Goal: Information Seeking & Learning: Learn about a topic

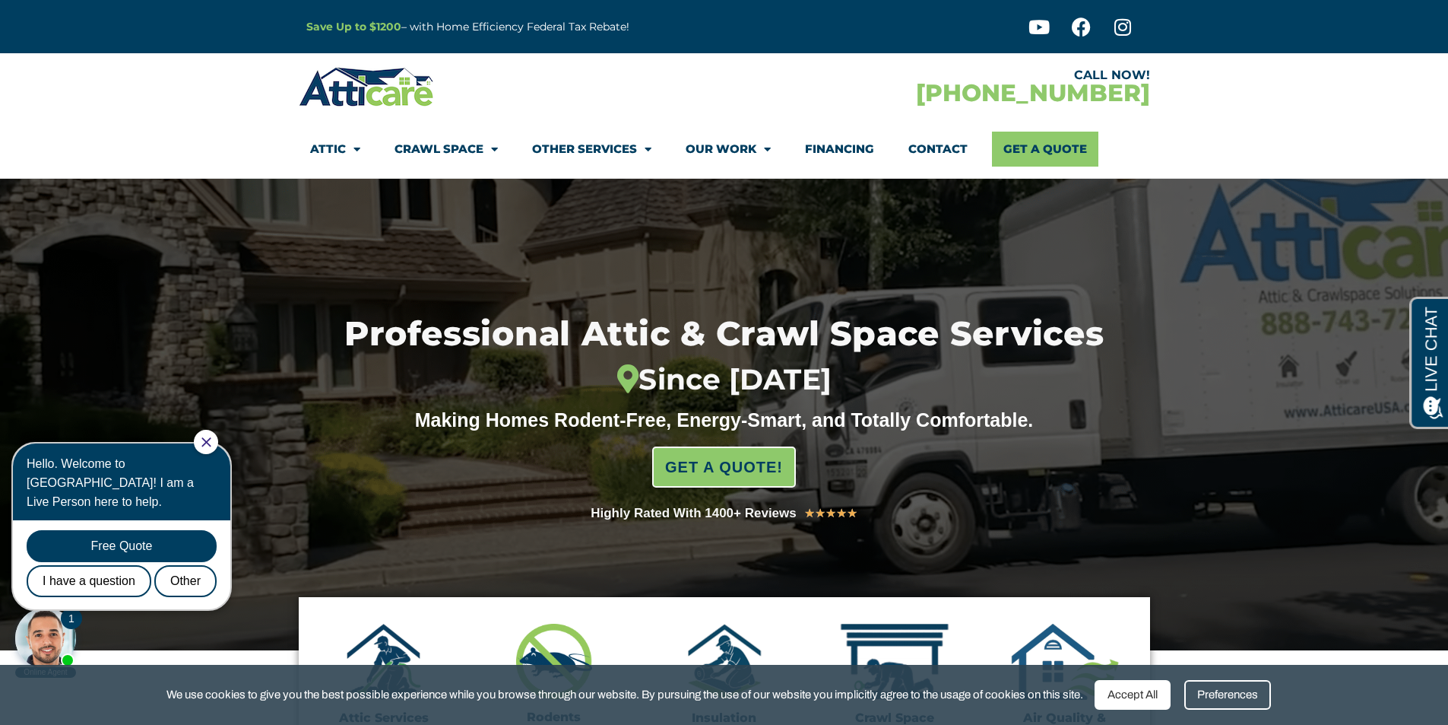
click at [211, 442] on icon "Close Chat" at bounding box center [206, 442] width 10 height 10
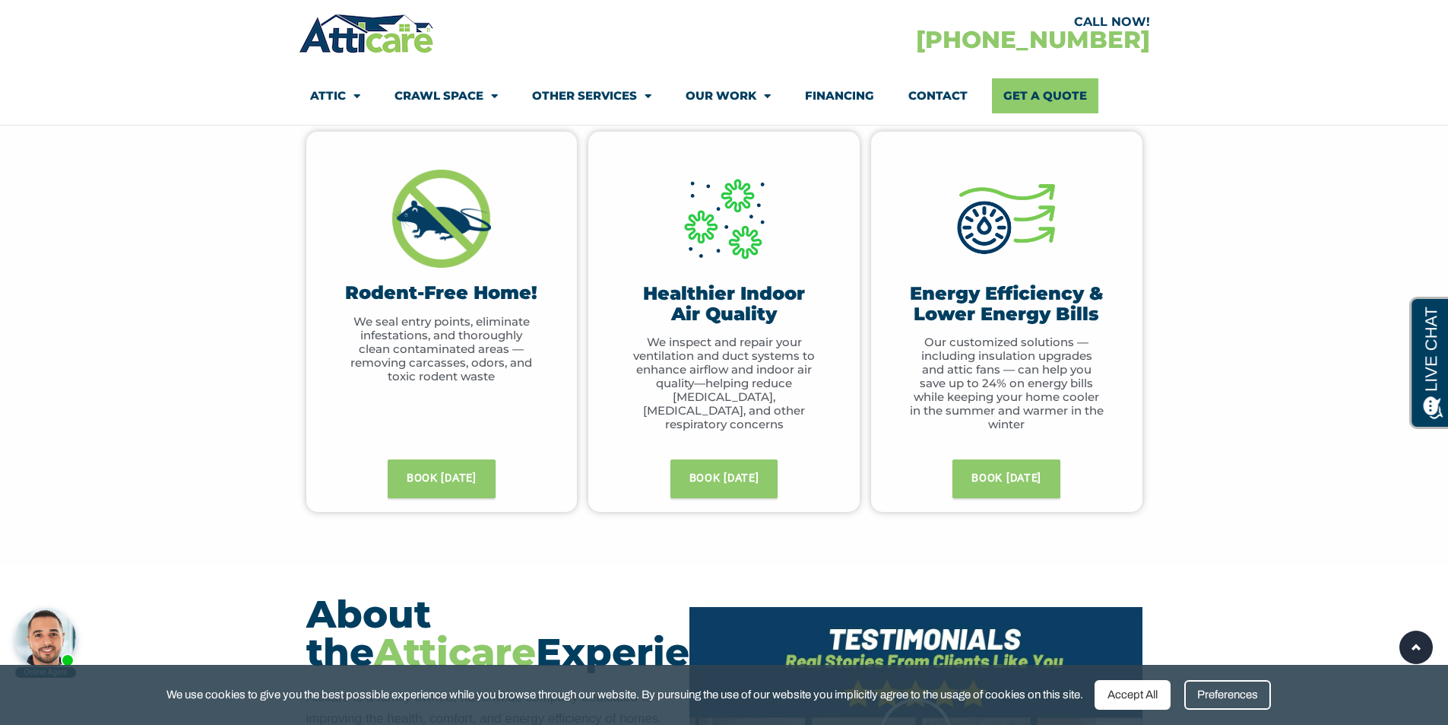
scroll to position [684, 0]
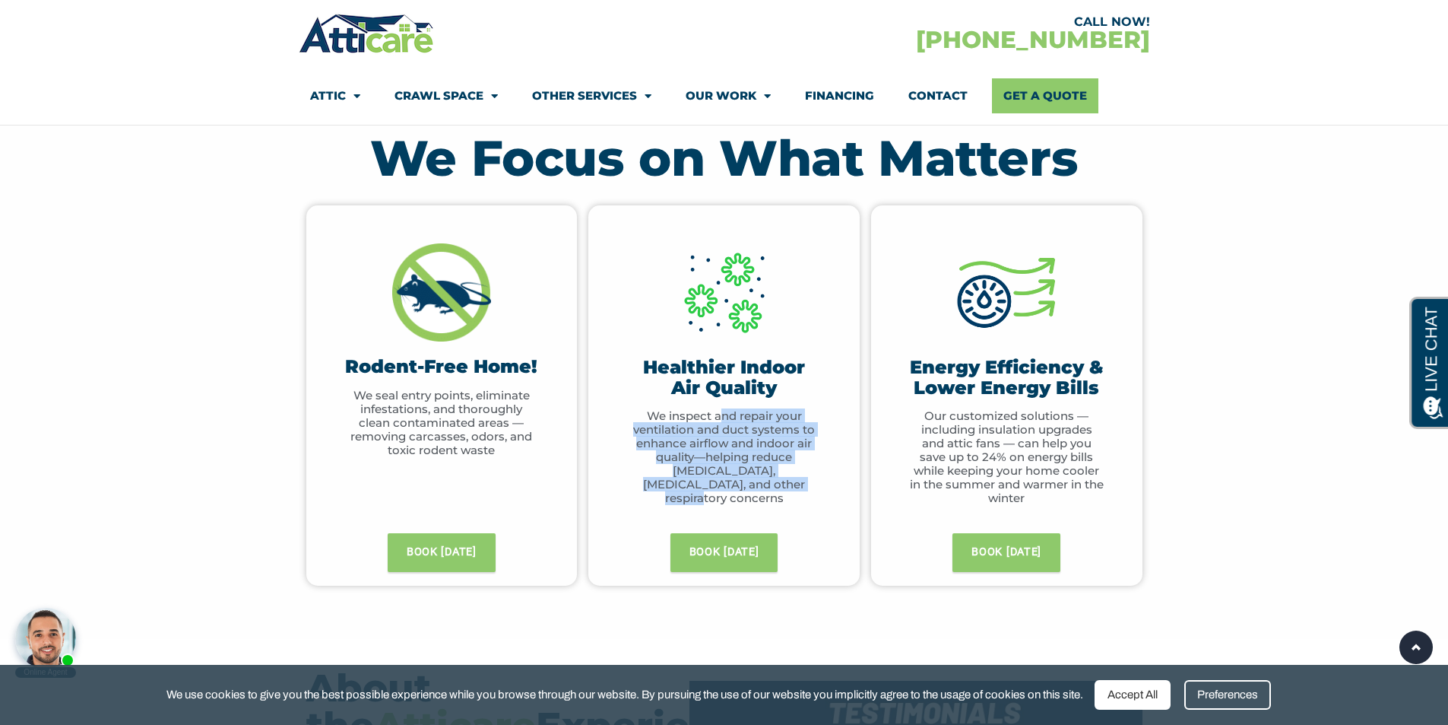
drag, startPoint x: 722, startPoint y: 411, endPoint x: 807, endPoint y: 484, distance: 111.6
click at [807, 484] on p "We inspect and repair your ventilation and duct systems to enhance airflow and …" at bounding box center [723, 457] width 195 height 96
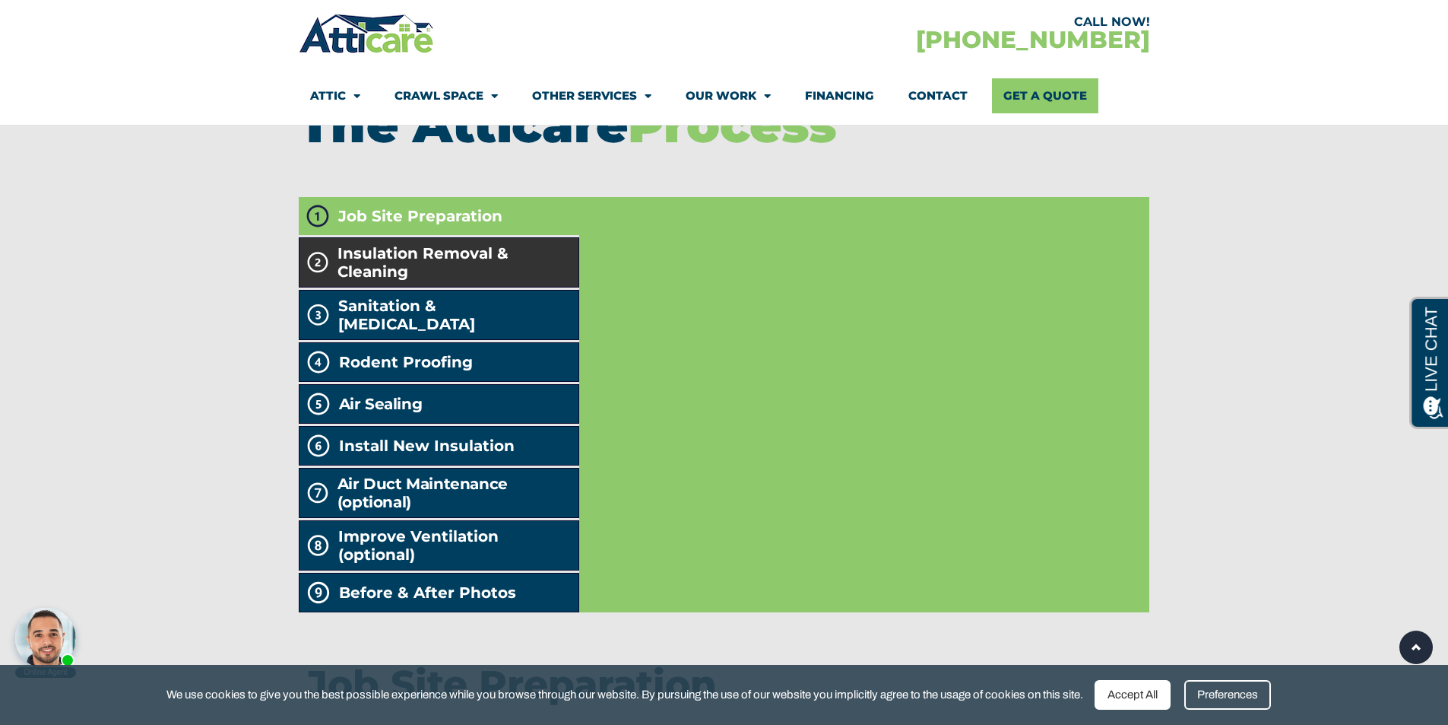
scroll to position [2509, 0]
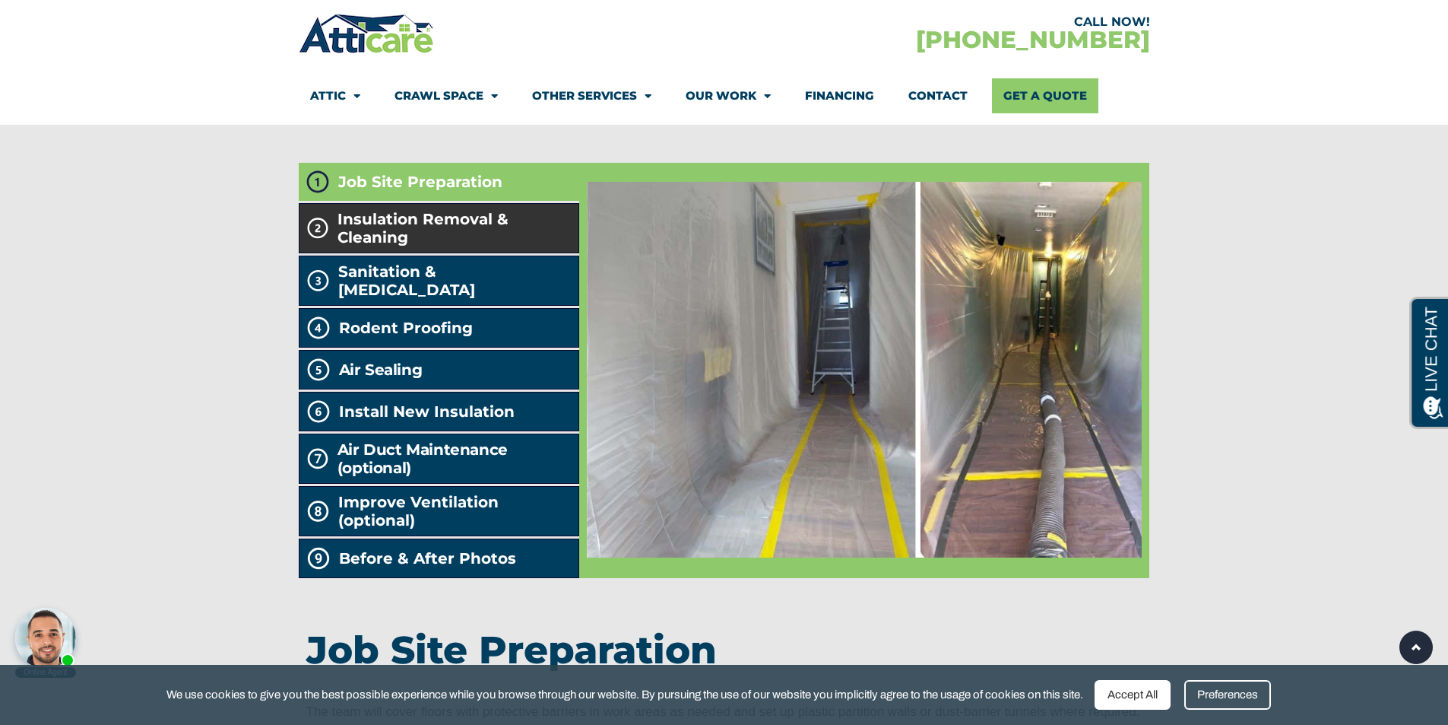
click at [499, 246] on span "Insulation Removal & Cleaning" at bounding box center [455, 228] width 235 height 36
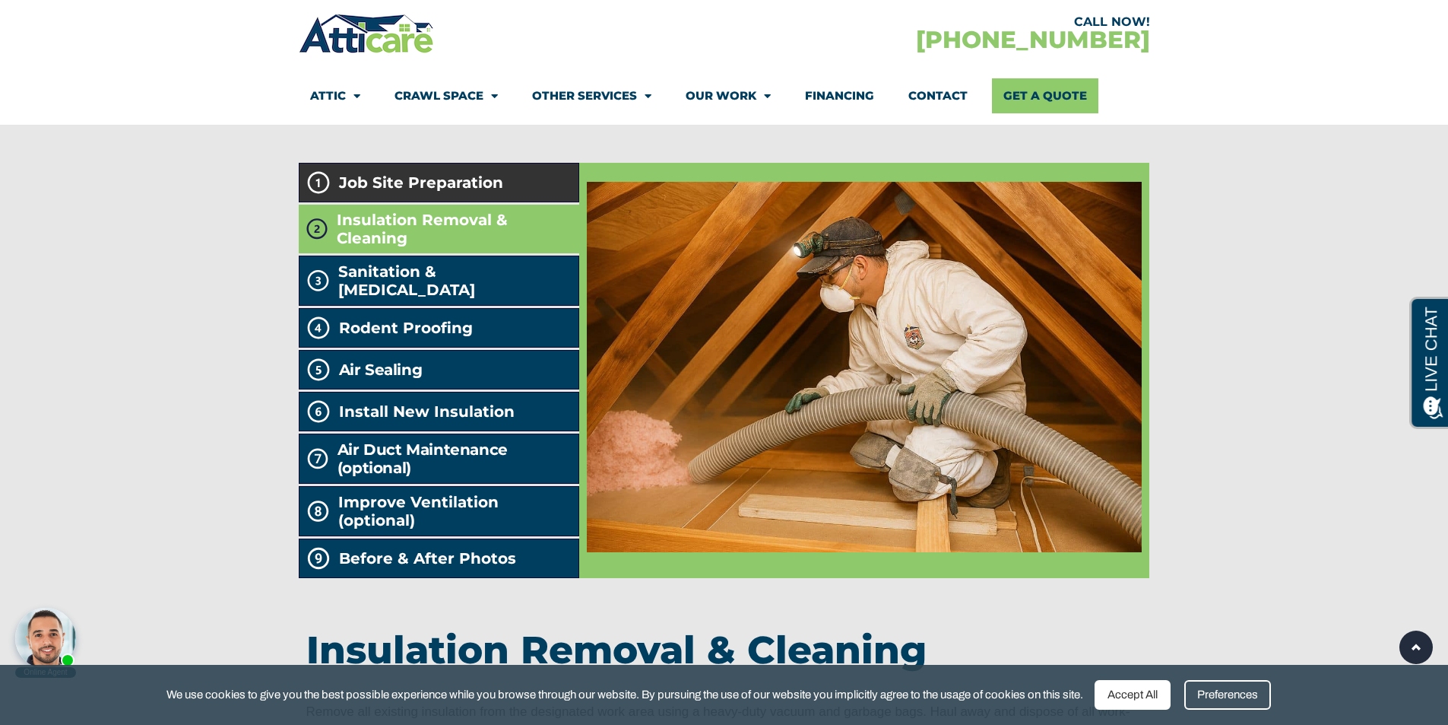
click at [520, 202] on li "Job Site Preparation" at bounding box center [439, 183] width 281 height 40
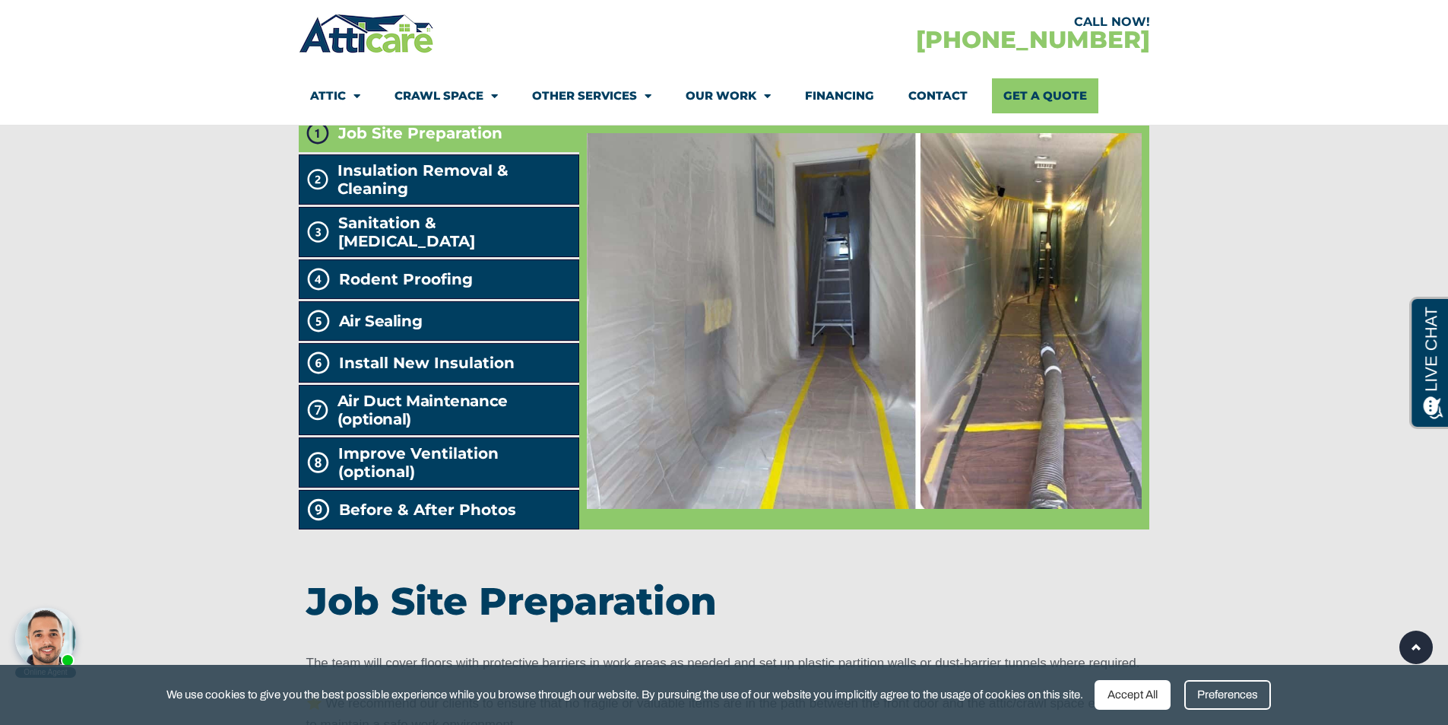
scroll to position [2585, 0]
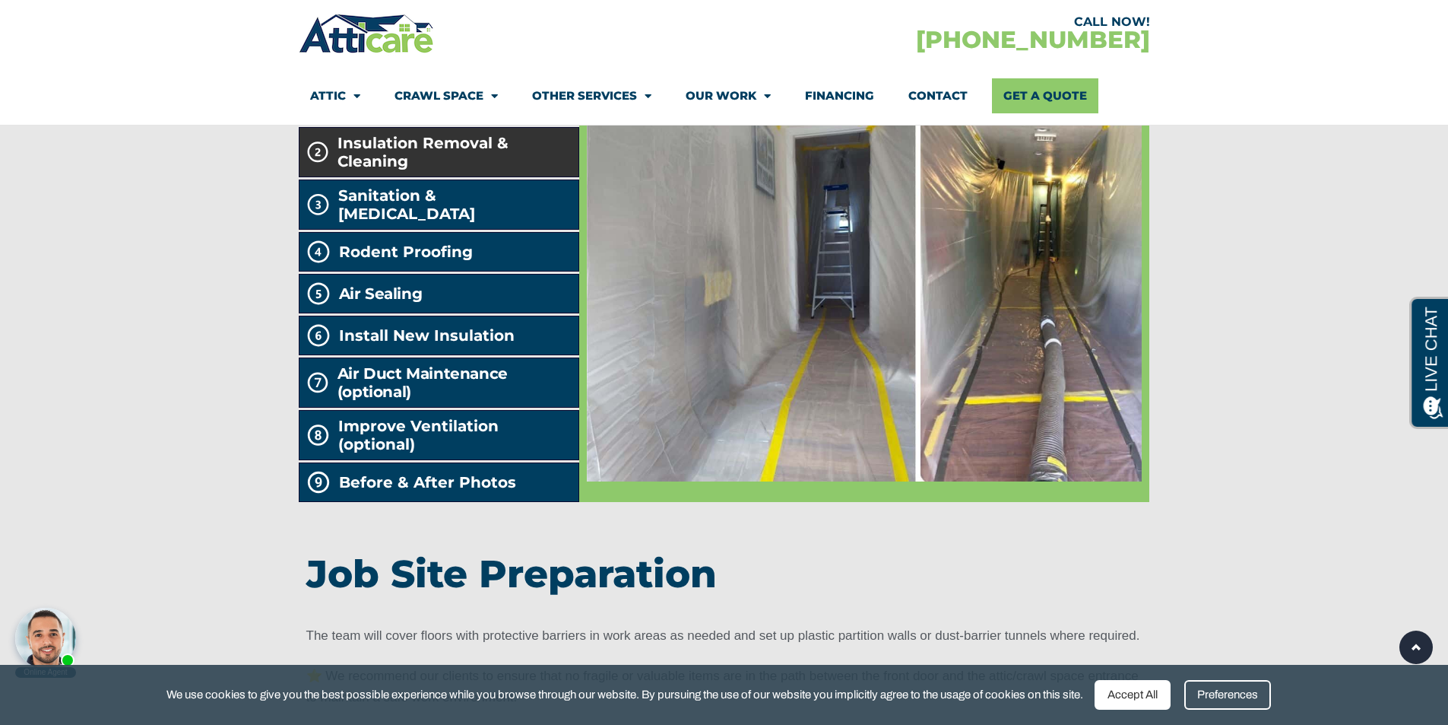
click at [448, 170] on span "Insulation Removal & Cleaning" at bounding box center [455, 152] width 235 height 36
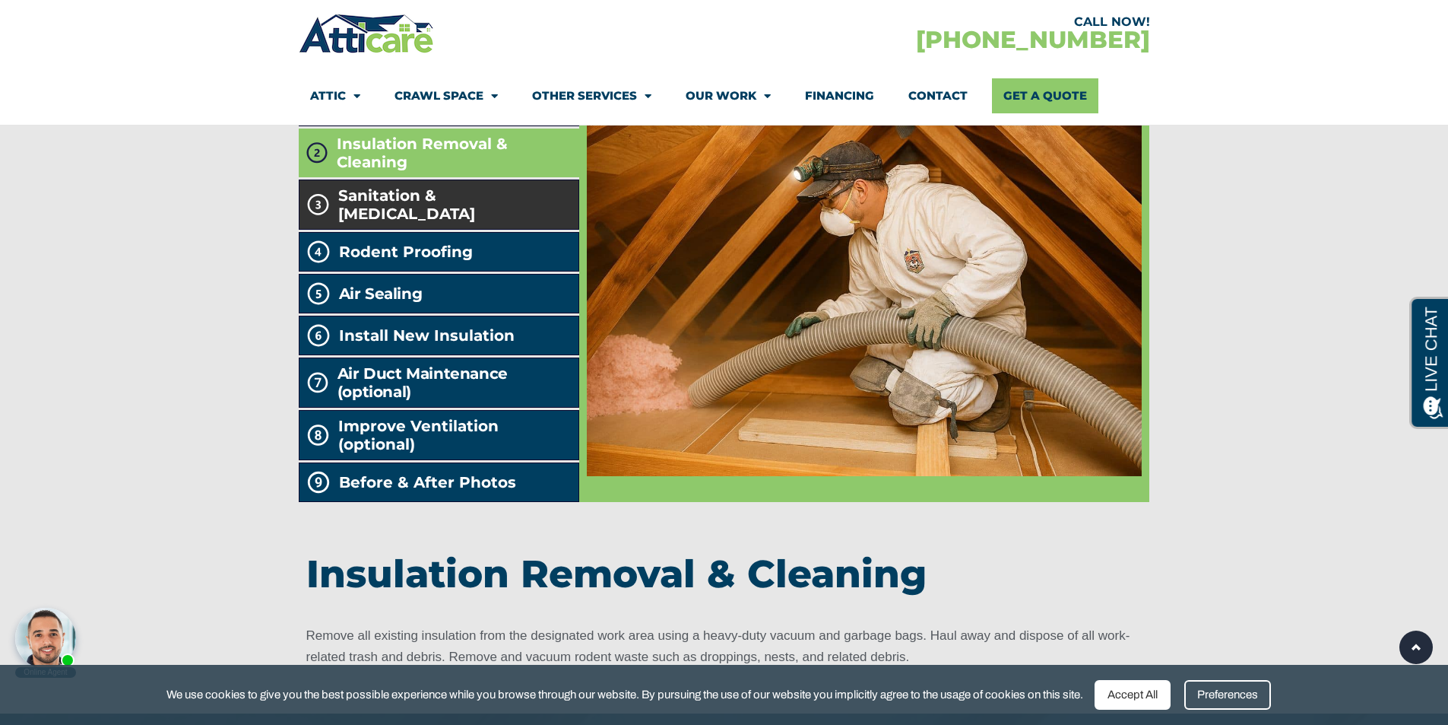
click at [437, 223] on span "Sanitation & [MEDICAL_DATA]" at bounding box center [455, 204] width 234 height 36
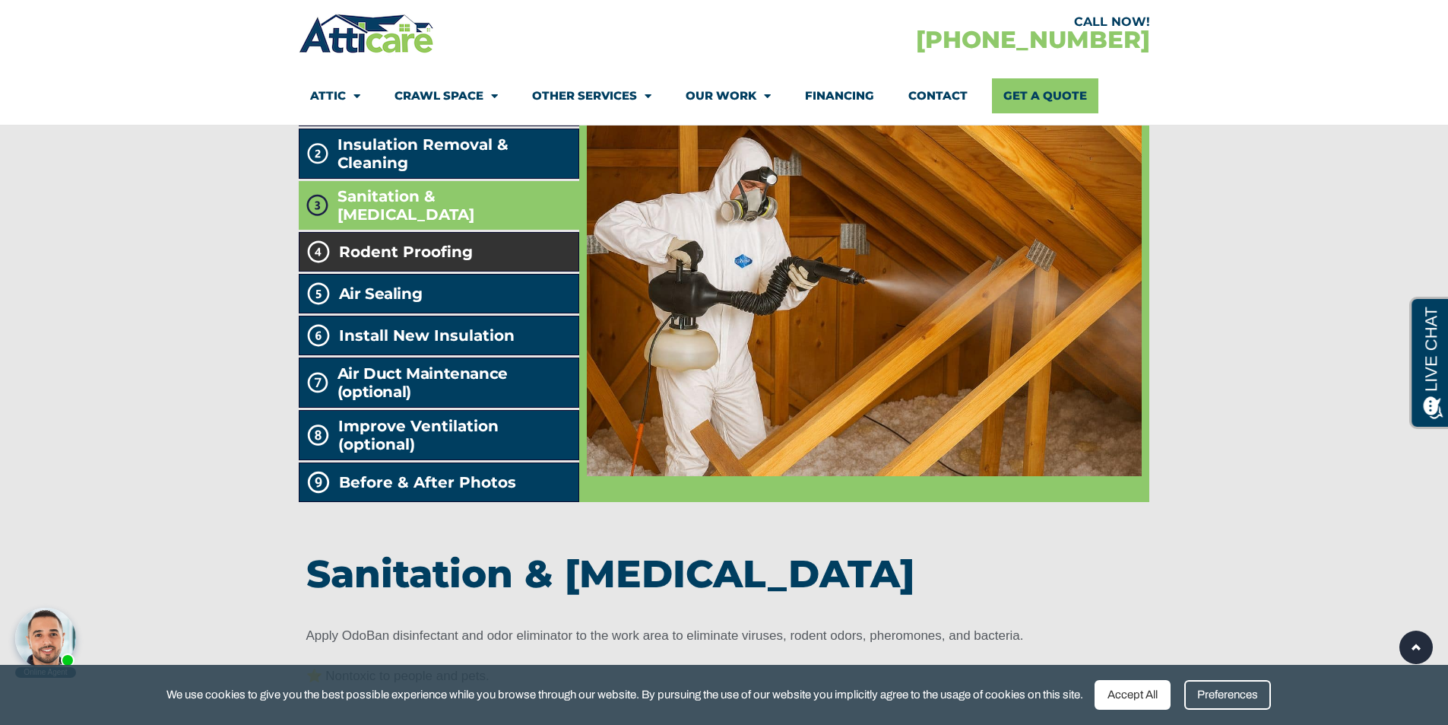
click at [437, 261] on span "Rodent Proofing" at bounding box center [406, 252] width 134 height 18
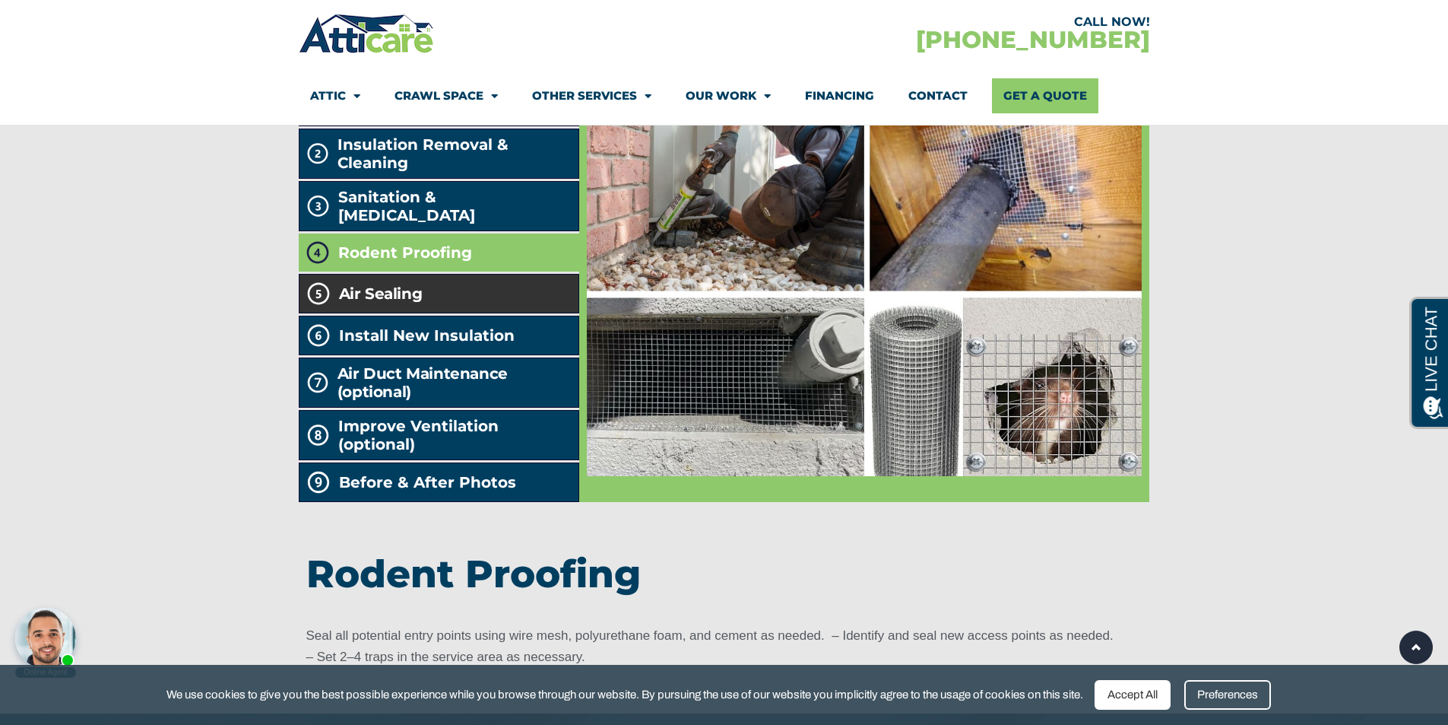
click at [444, 313] on li "Air Sealing" at bounding box center [439, 294] width 281 height 40
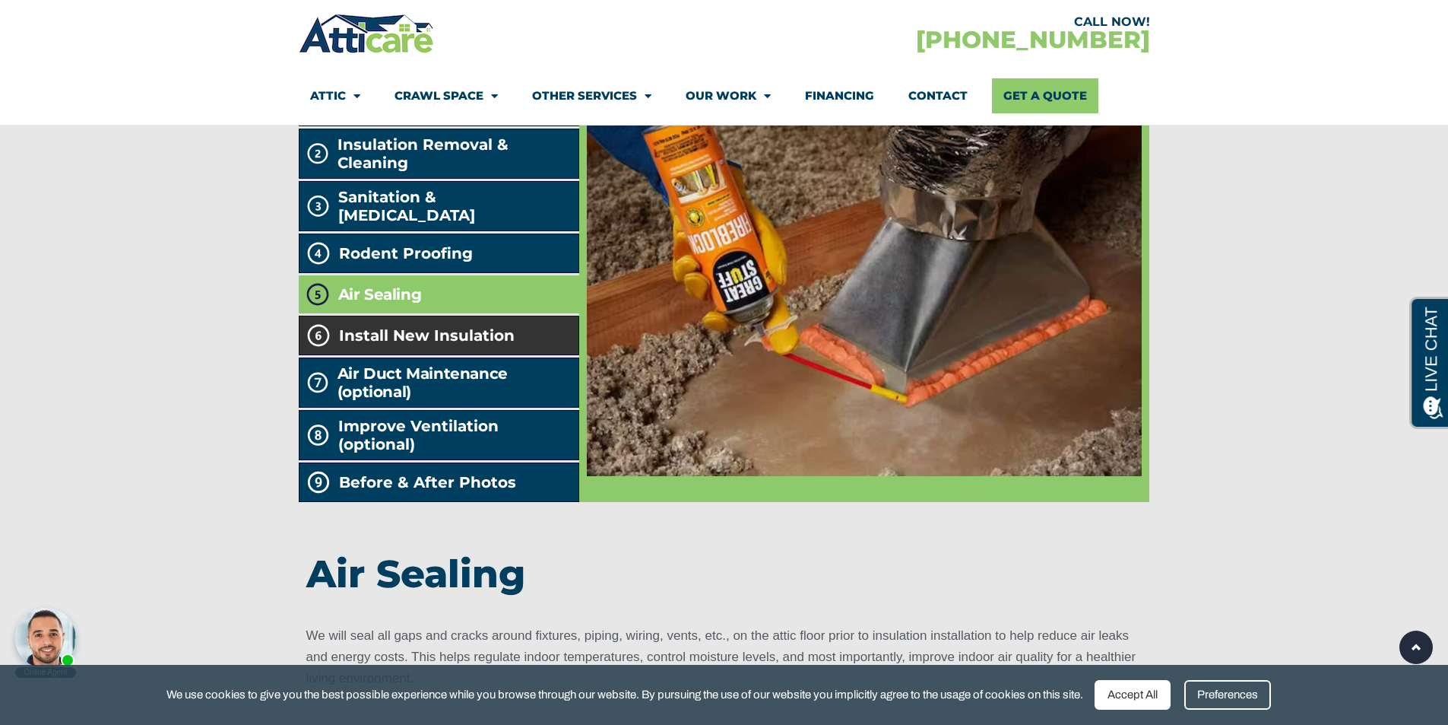
click at [437, 355] on li "Install New Insulation" at bounding box center [439, 336] width 281 height 40
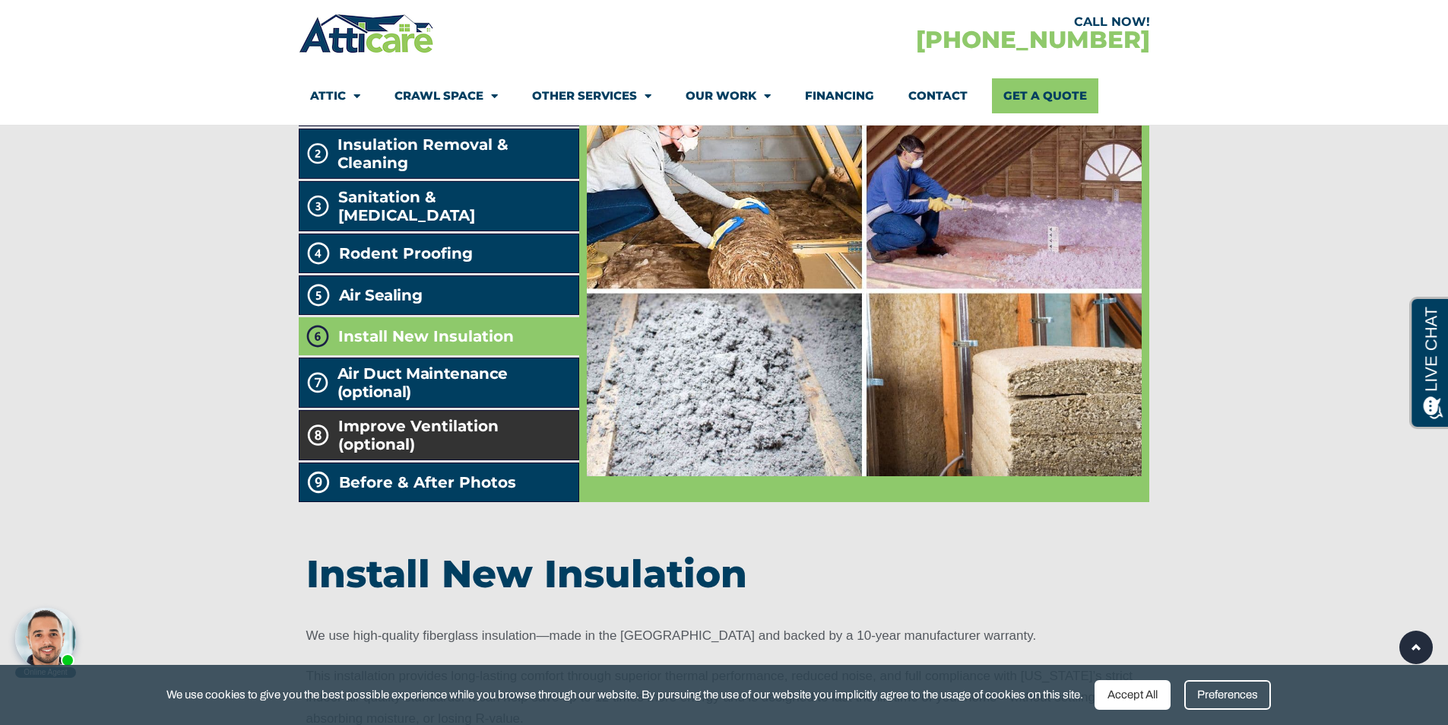
click at [436, 453] on span "Improve Ventilation (optional)" at bounding box center [455, 435] width 235 height 36
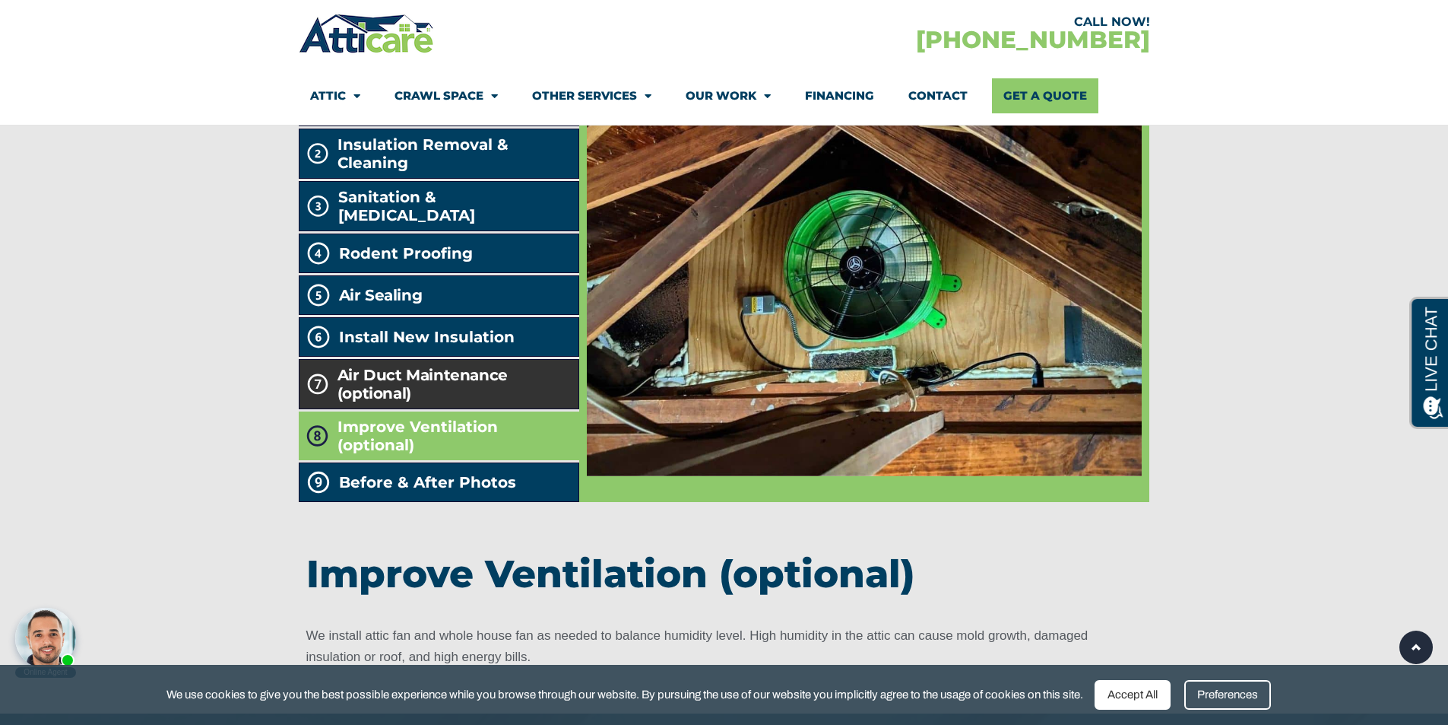
click at [457, 402] on h2 "Air Duct Maintenance (optional)" at bounding box center [455, 384] width 235 height 36
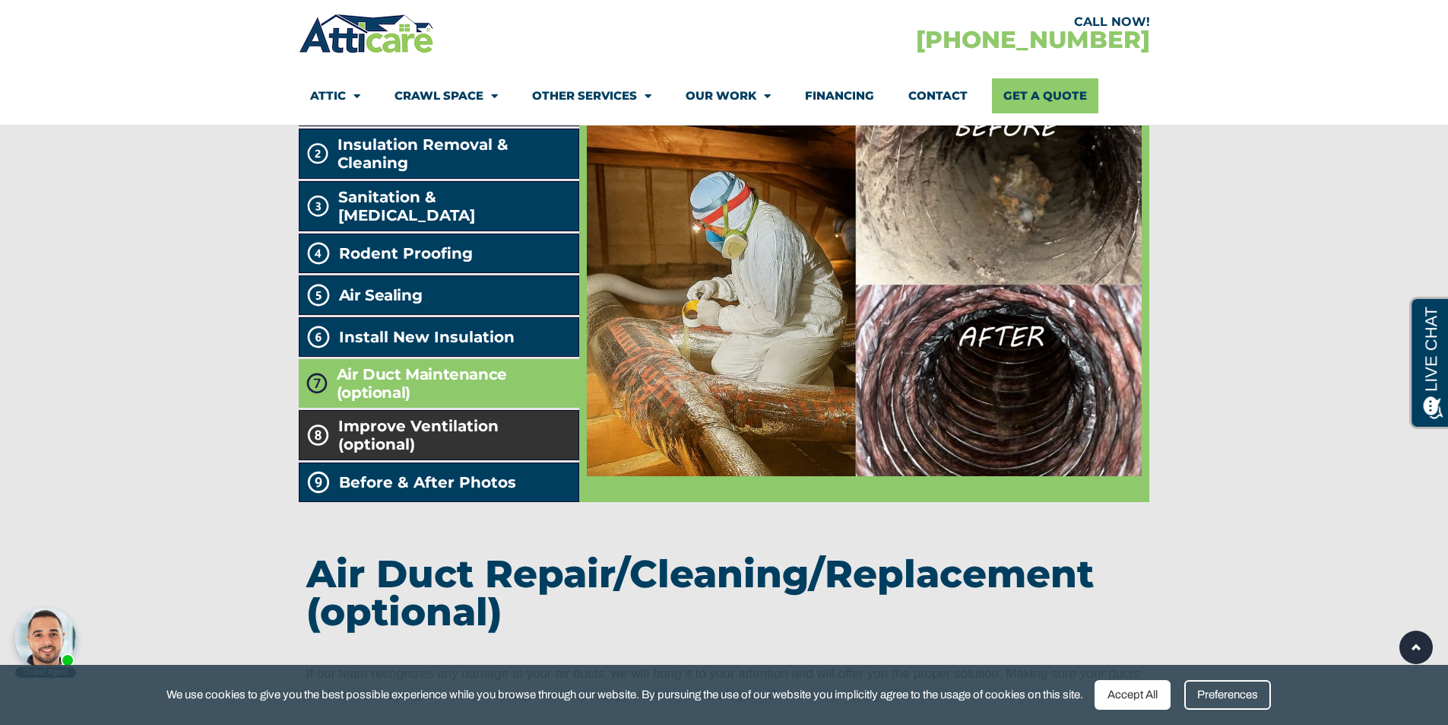
click at [445, 453] on span "Improve Ventilation (optional)" at bounding box center [455, 435] width 235 height 36
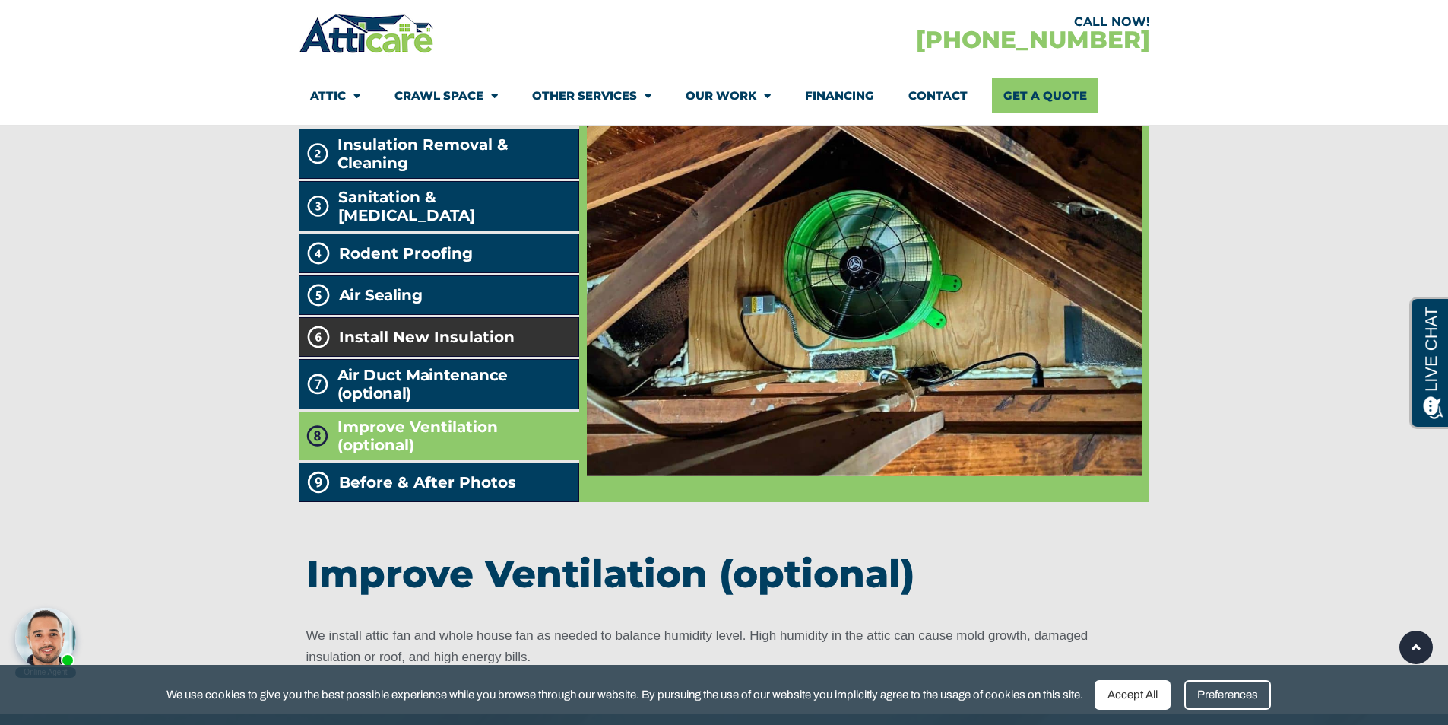
click at [480, 357] on li "Install New Insulation" at bounding box center [439, 337] width 281 height 40
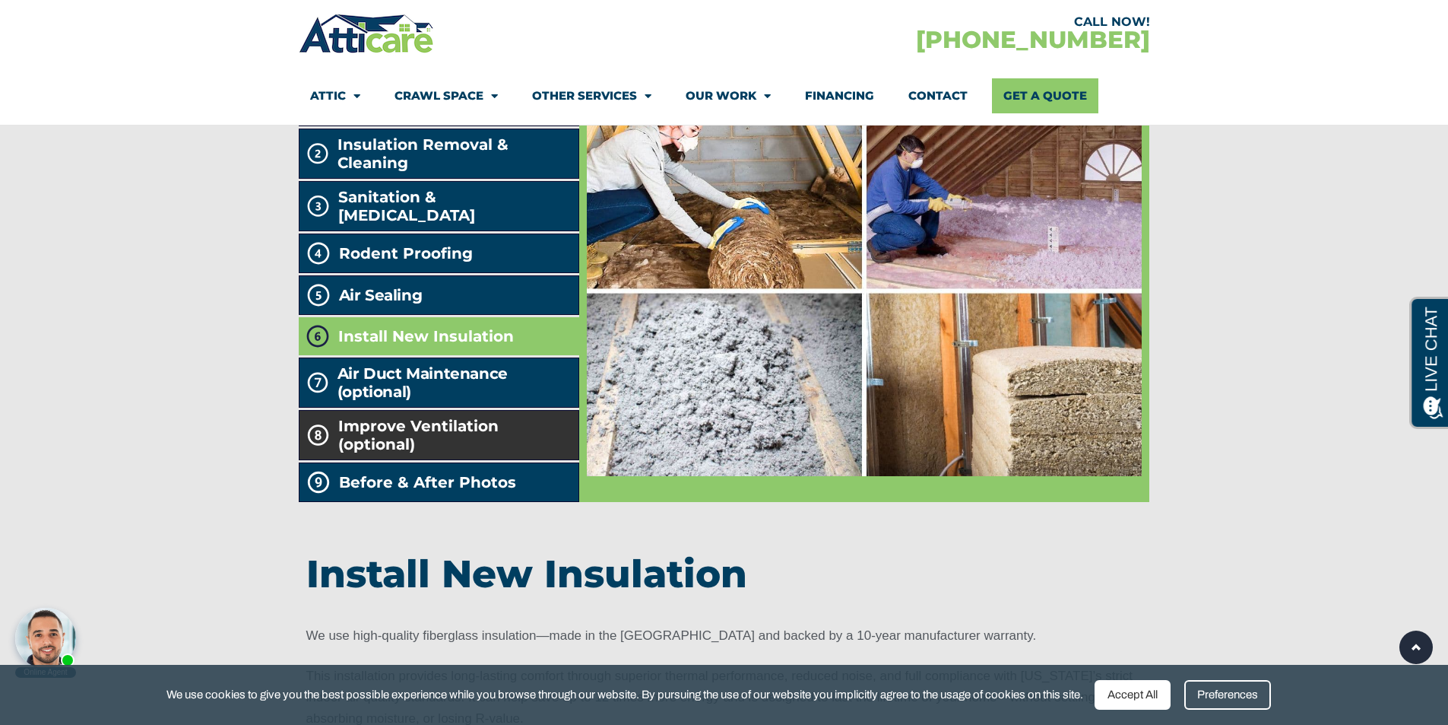
click at [464, 453] on span "Improve Ventilation (optional)" at bounding box center [455, 435] width 235 height 36
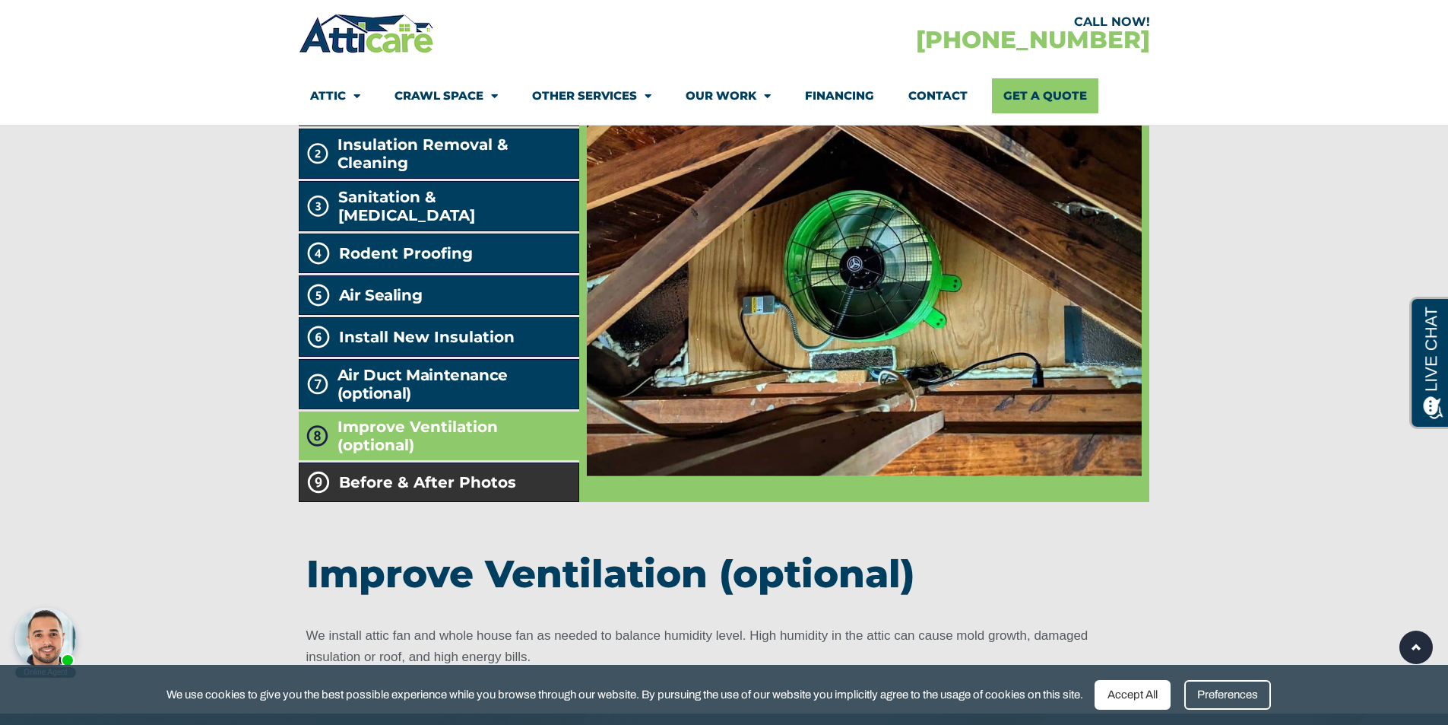
click at [446, 502] on li "Before & After Photos" at bounding box center [439, 482] width 281 height 40
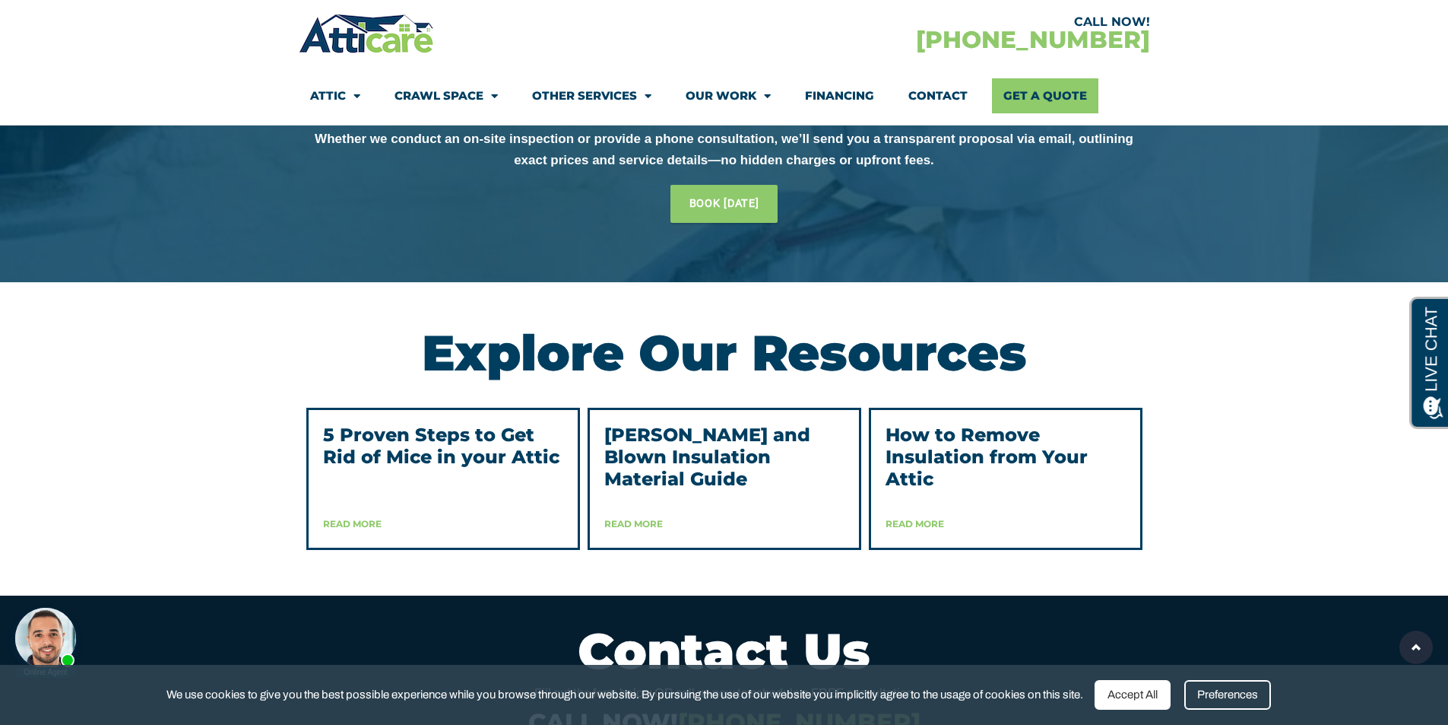
scroll to position [3725, 0]
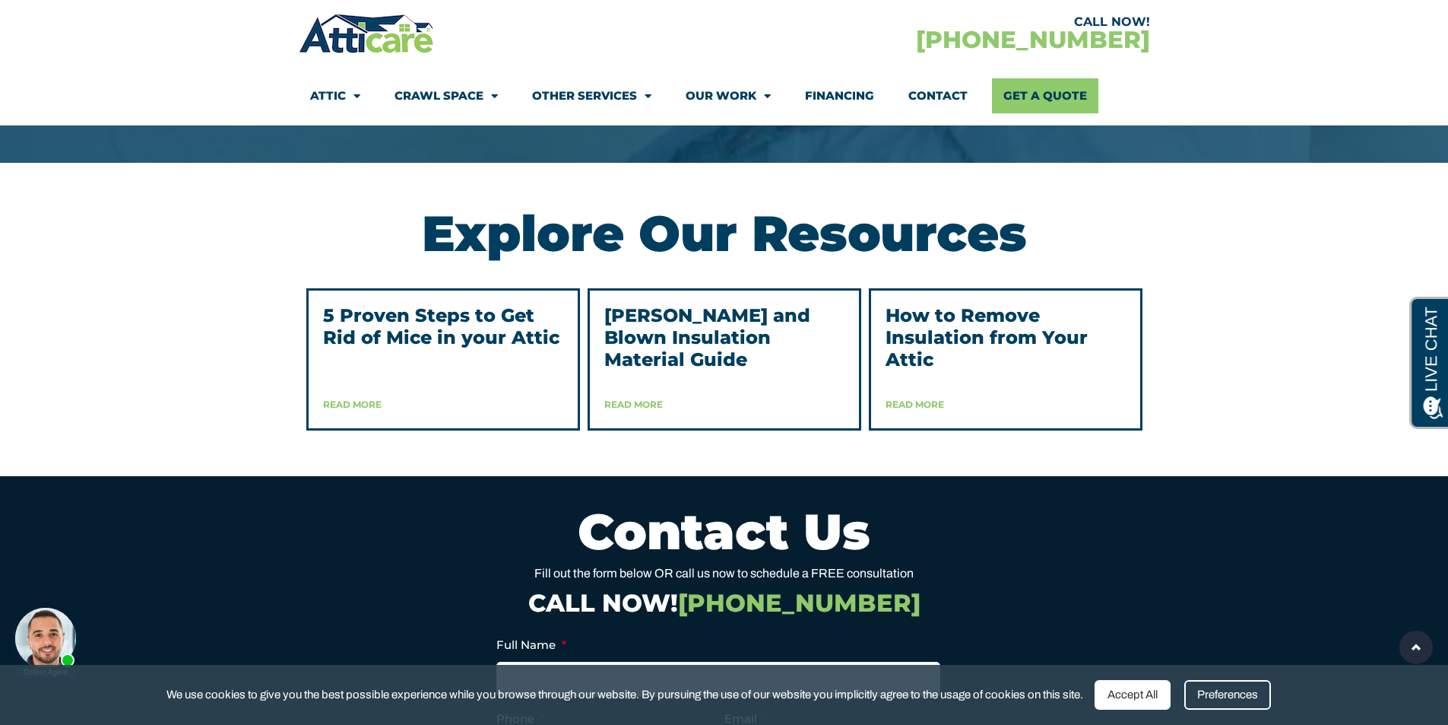
click at [333, 410] on link "Read More" at bounding box center [352, 403] width 59 height 11
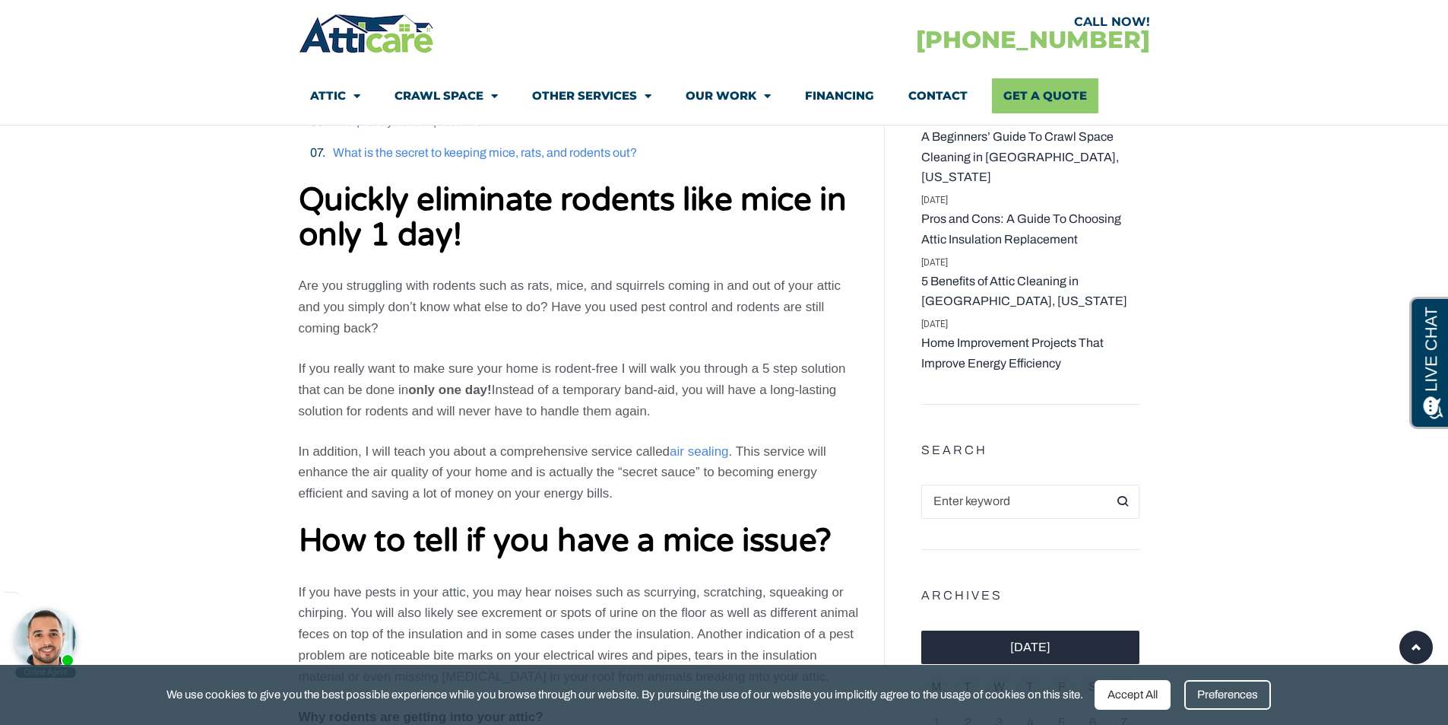
scroll to position [760, 0]
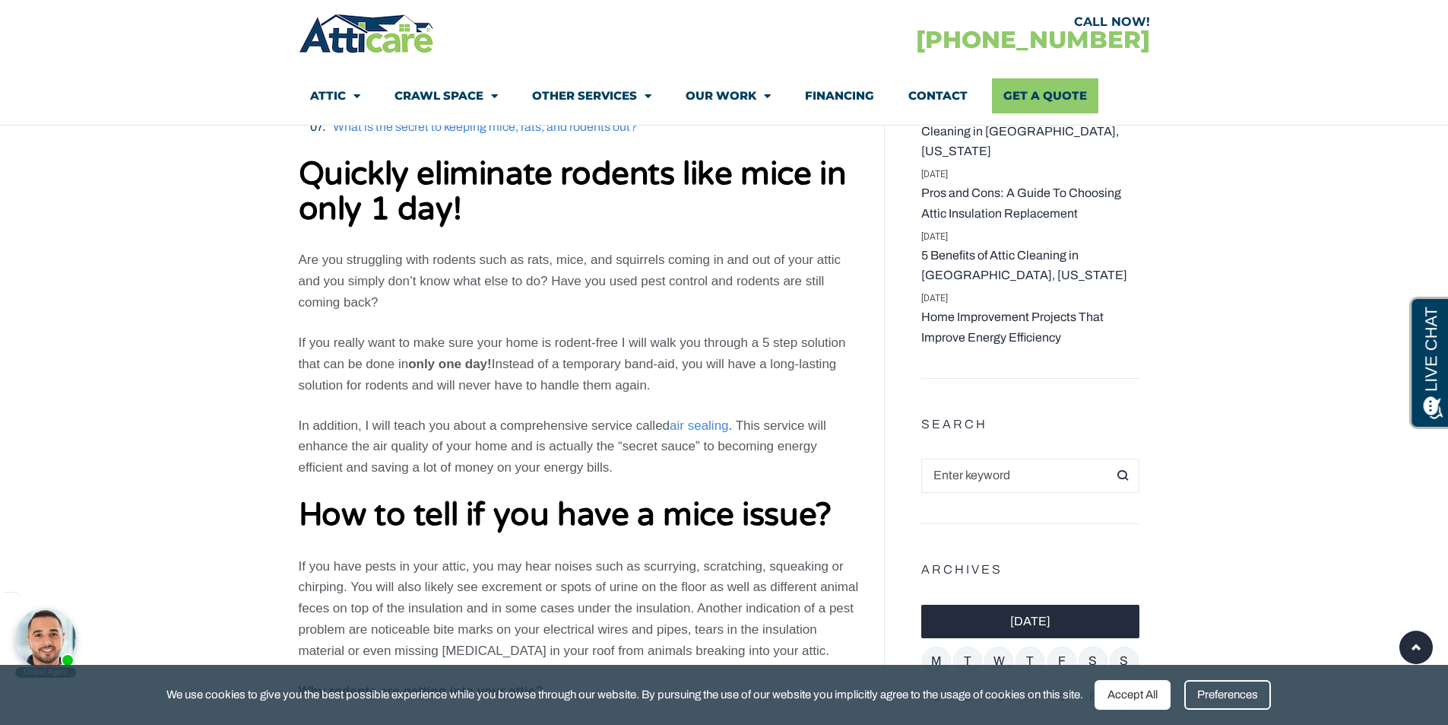
drag, startPoint x: 452, startPoint y: 331, endPoint x: 806, endPoint y: 378, distance: 357.3
click at [806, 378] on p "If you really want to make sure your home is rodent-free I will walk you throug…" at bounding box center [580, 364] width 563 height 64
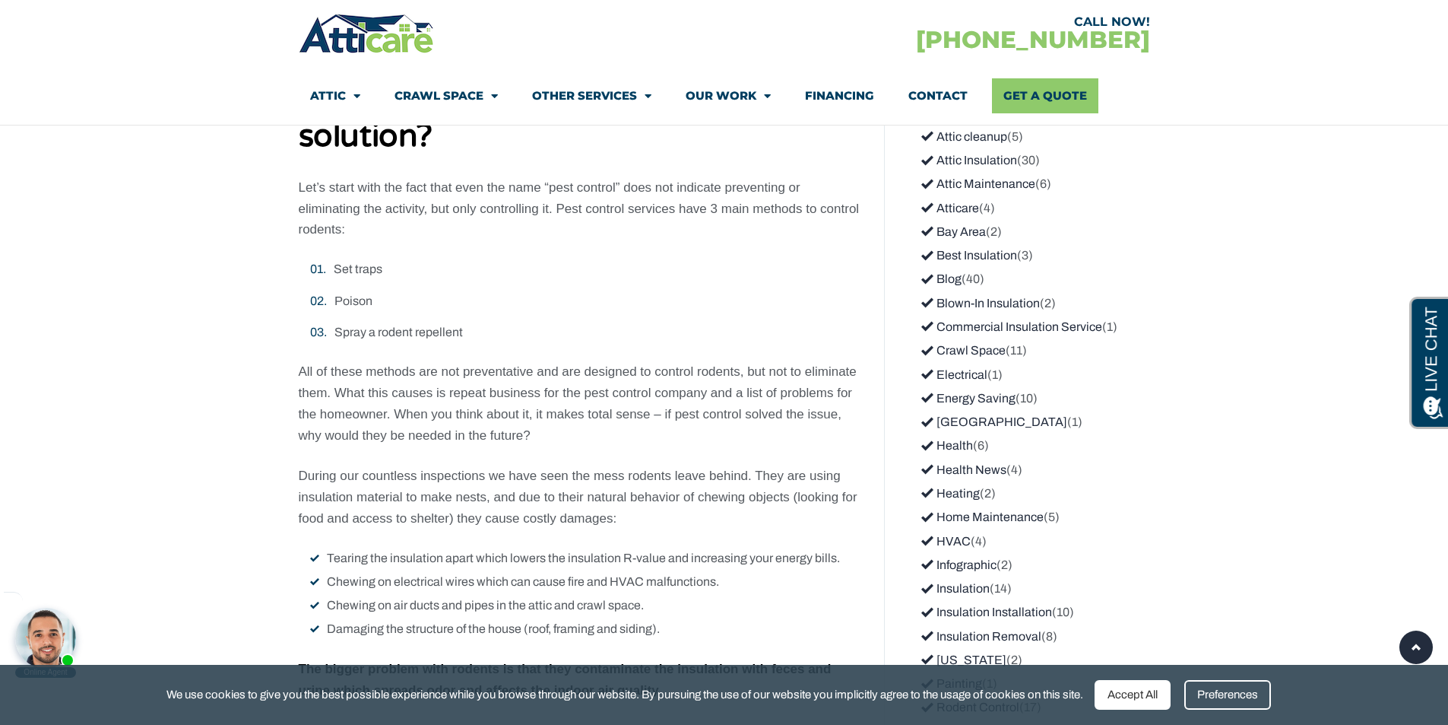
scroll to position [1825, 0]
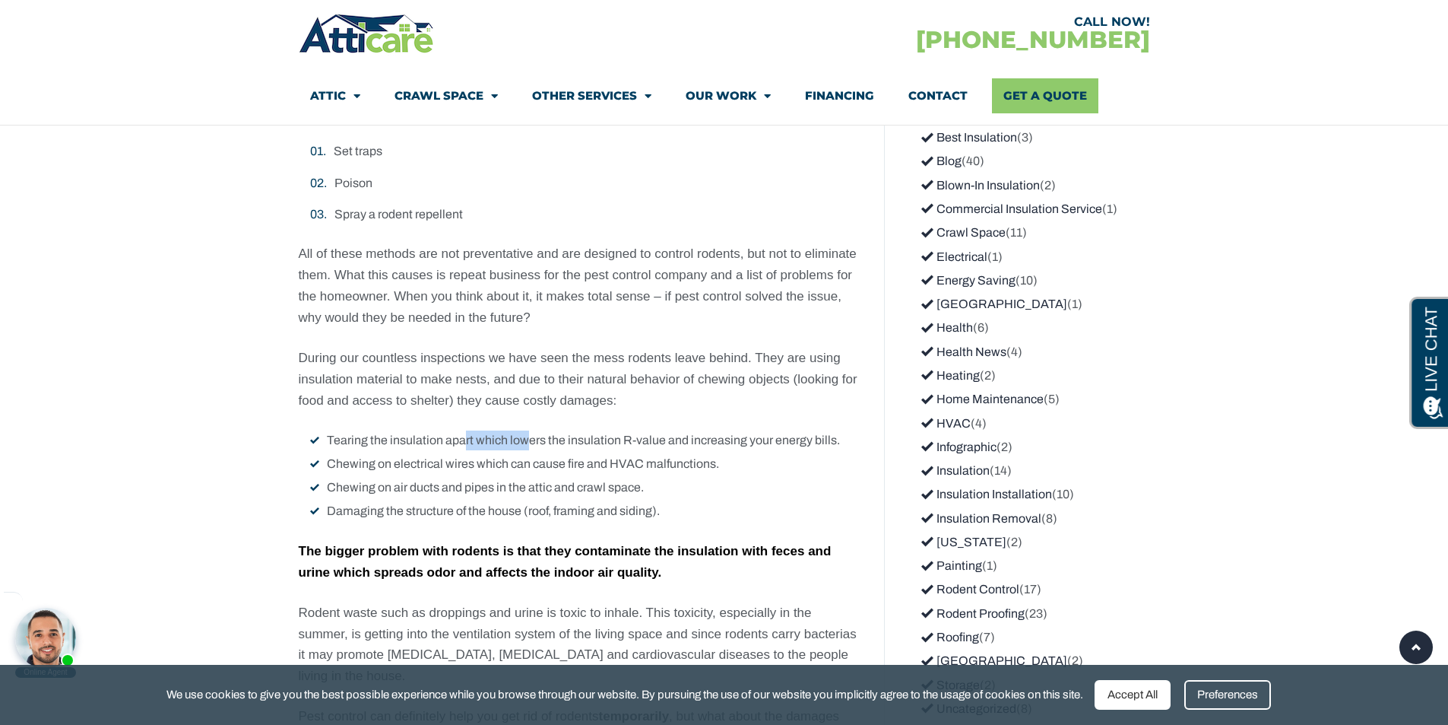
drag, startPoint x: 461, startPoint y: 439, endPoint x: 525, endPoint y: 427, distance: 65.0
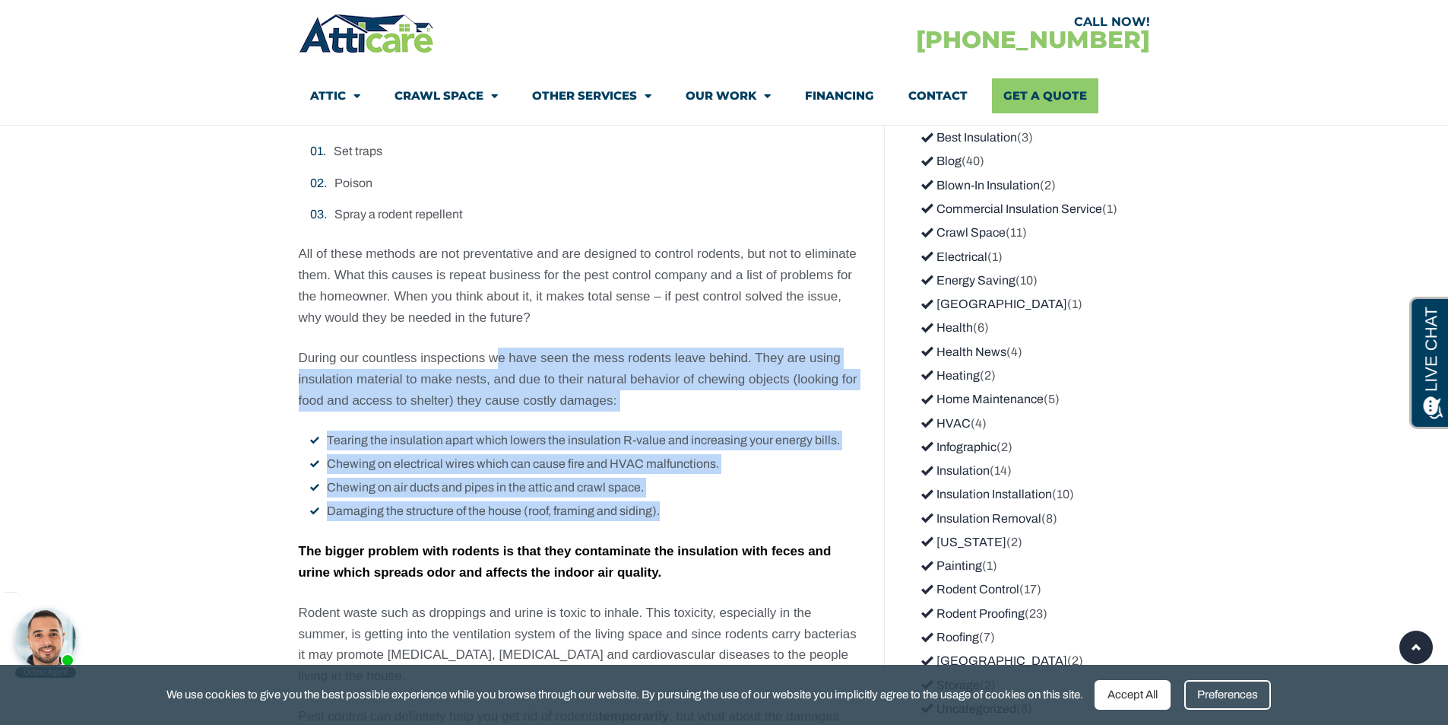
drag, startPoint x: 499, startPoint y: 353, endPoint x: 744, endPoint y: 512, distance: 292.3
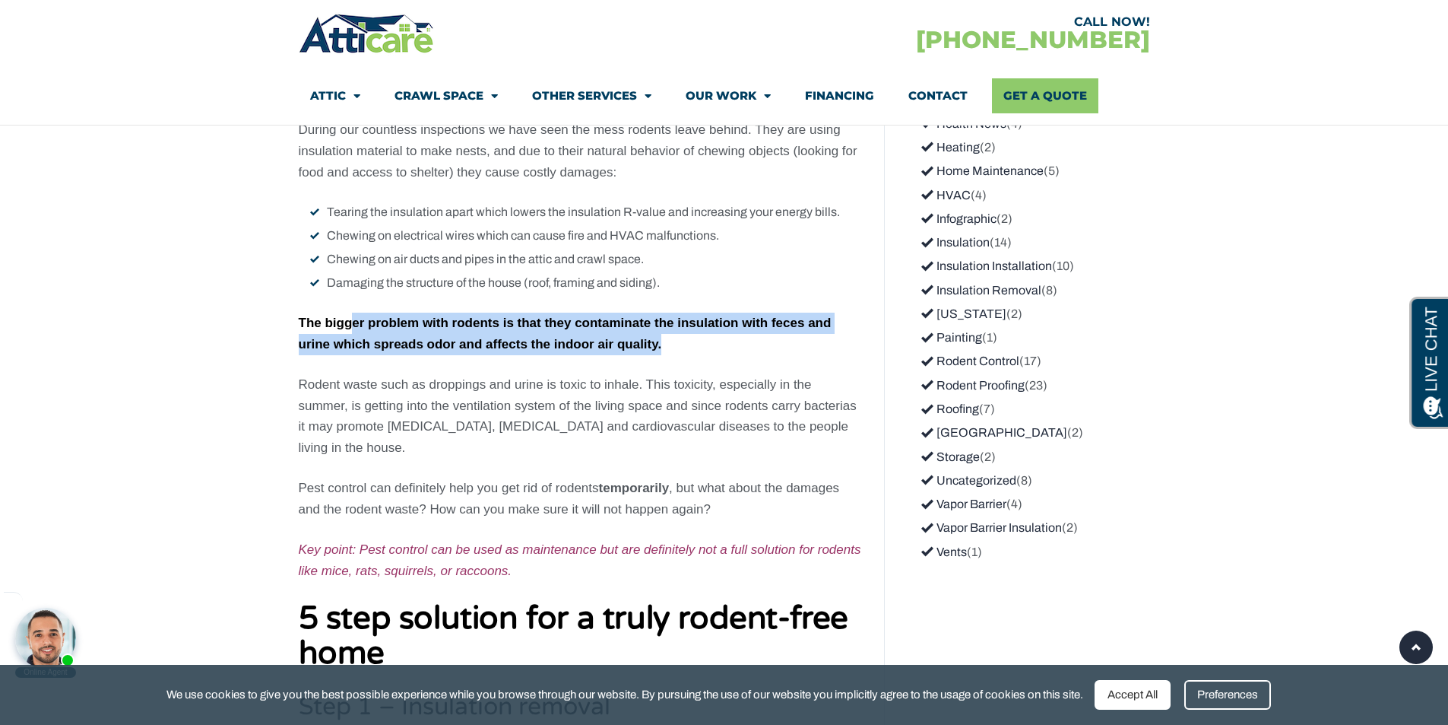
drag, startPoint x: 354, startPoint y: 330, endPoint x: 678, endPoint y: 343, distance: 324.1
click at [678, 343] on p "The bigger problem with rodents is that they contaminate the insulation with fe…" at bounding box center [580, 333] width 563 height 43
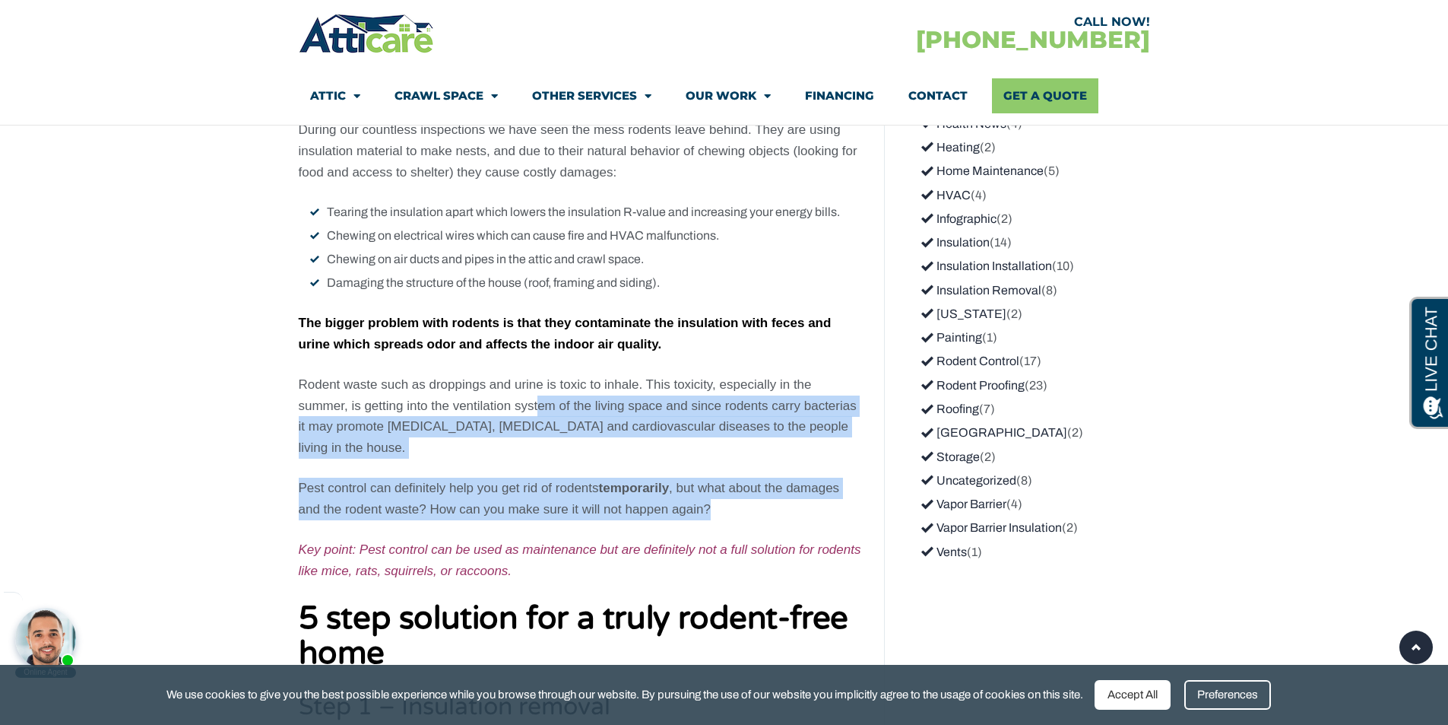
drag, startPoint x: 539, startPoint y: 397, endPoint x: 731, endPoint y: 485, distance: 211.6
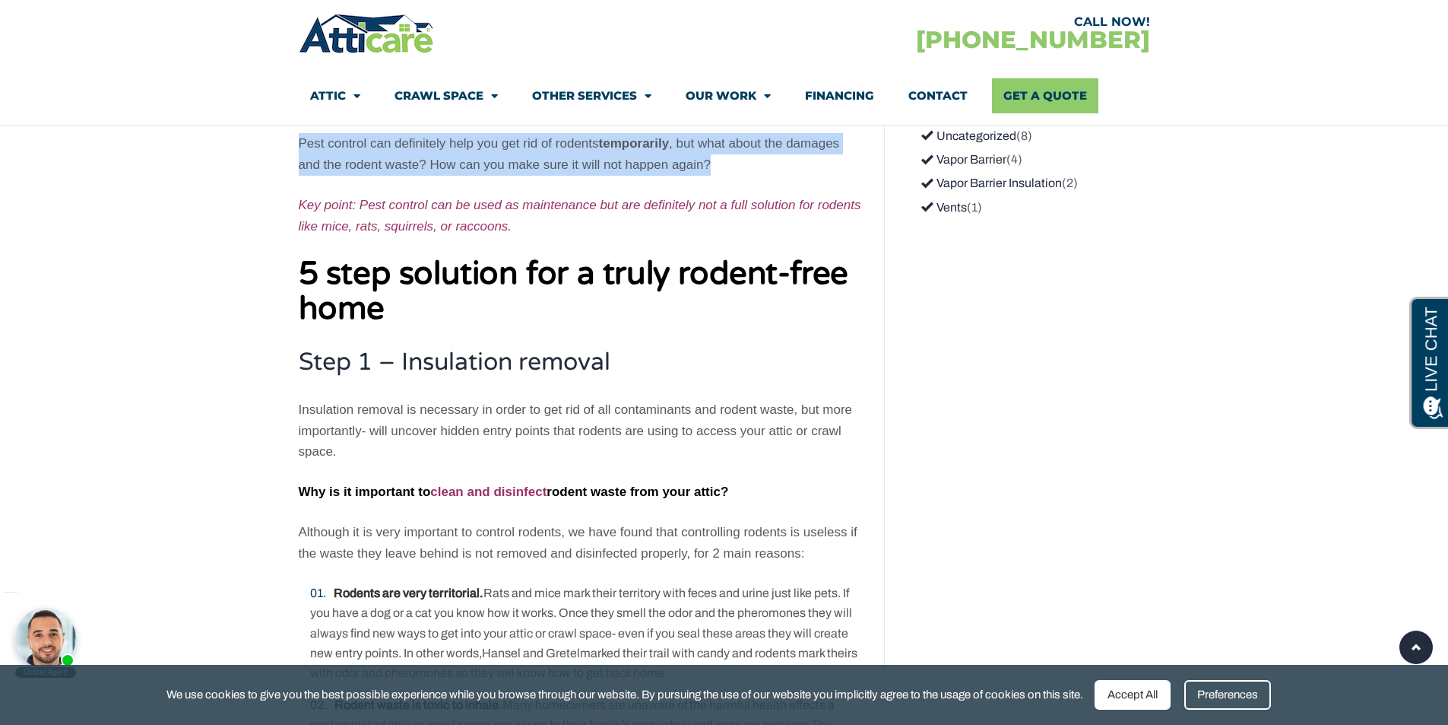
scroll to position [2433, 0]
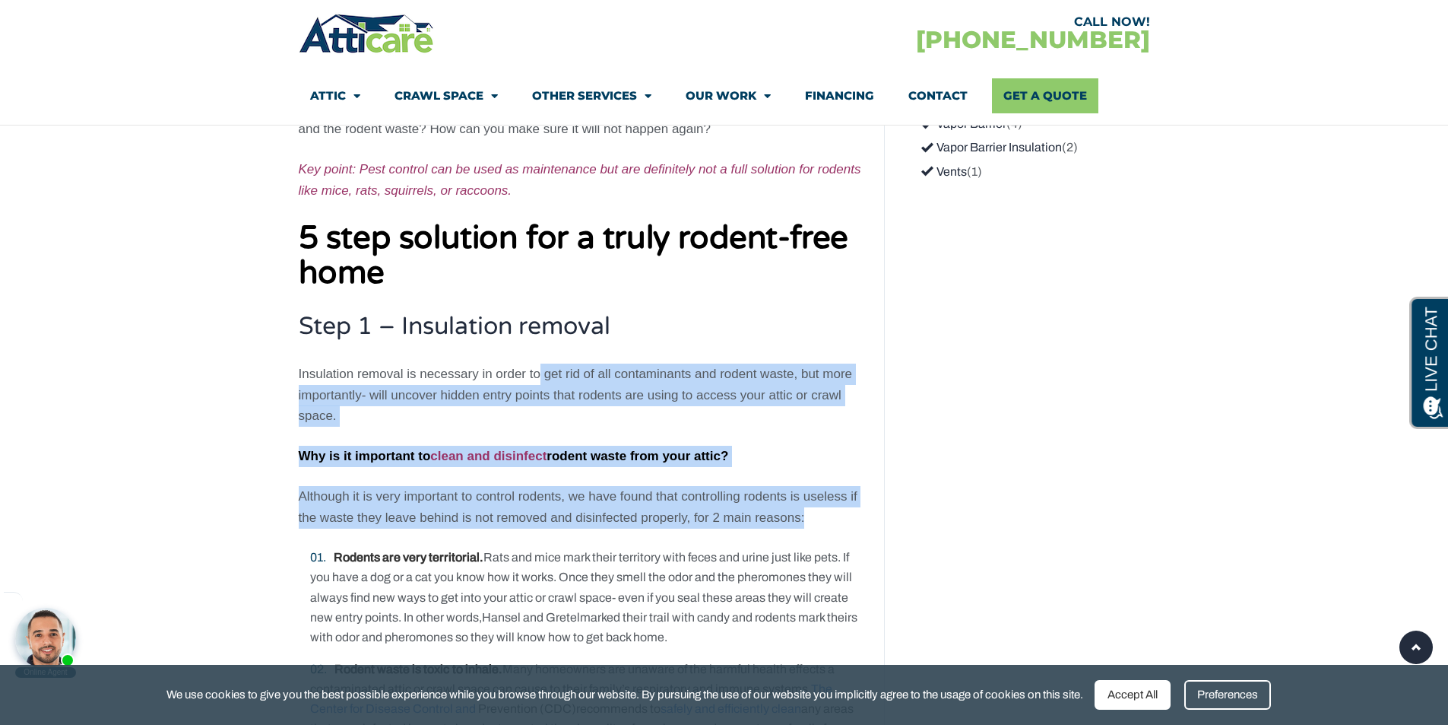
drag, startPoint x: 537, startPoint y: 347, endPoint x: 829, endPoint y: 490, distance: 324.0
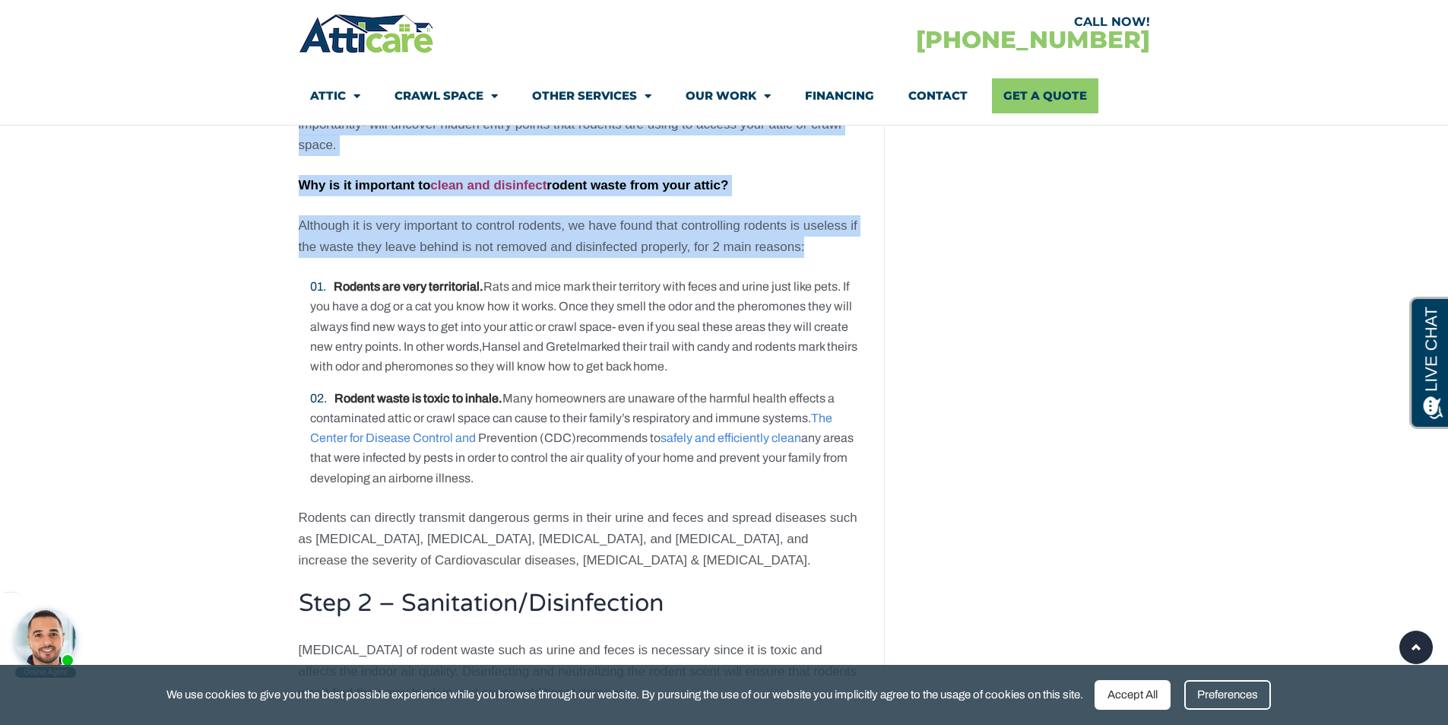
scroll to position [2737, 0]
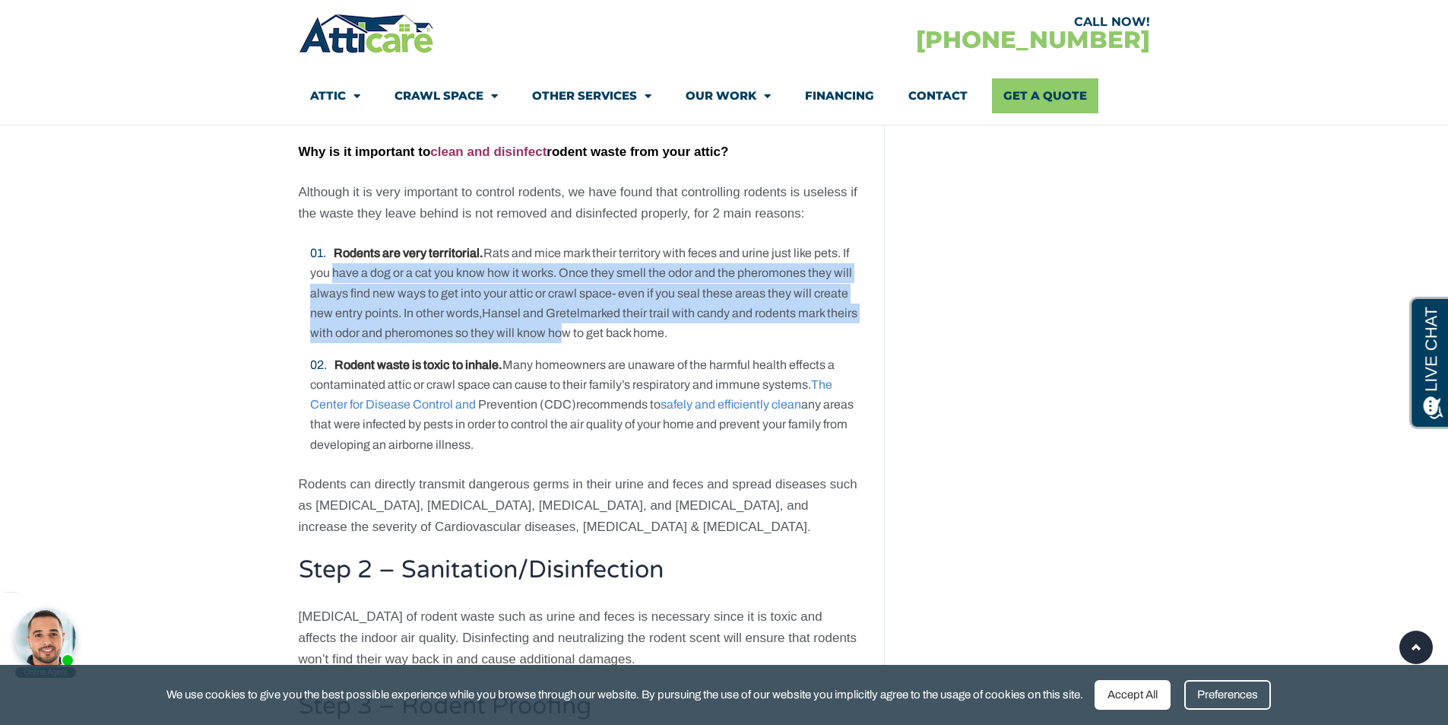
drag, startPoint x: 331, startPoint y: 252, endPoint x: 586, endPoint y: 306, distance: 260.9
click at [586, 306] on li "Rodents are very territorial. Rats and mice mark their territory with feces and…" at bounding box center [585, 293] width 551 height 100
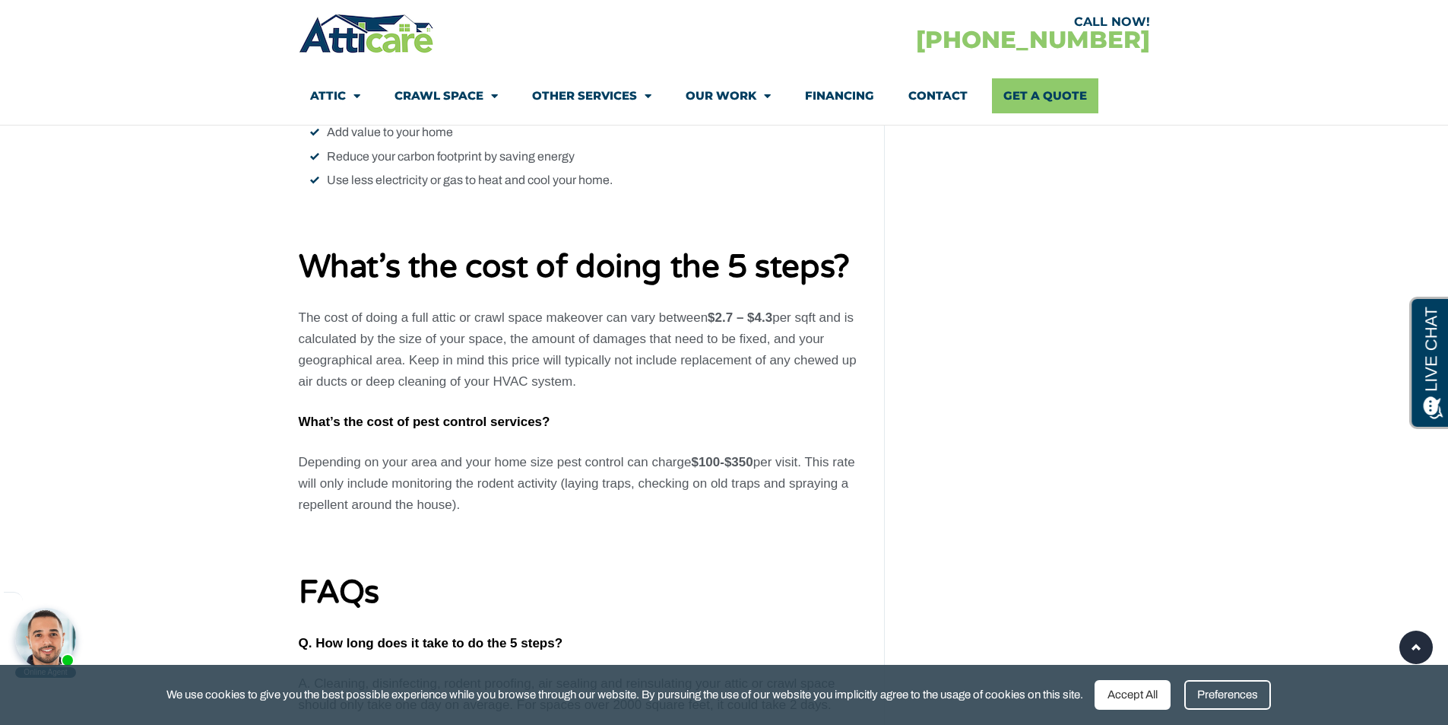
scroll to position [6006, 0]
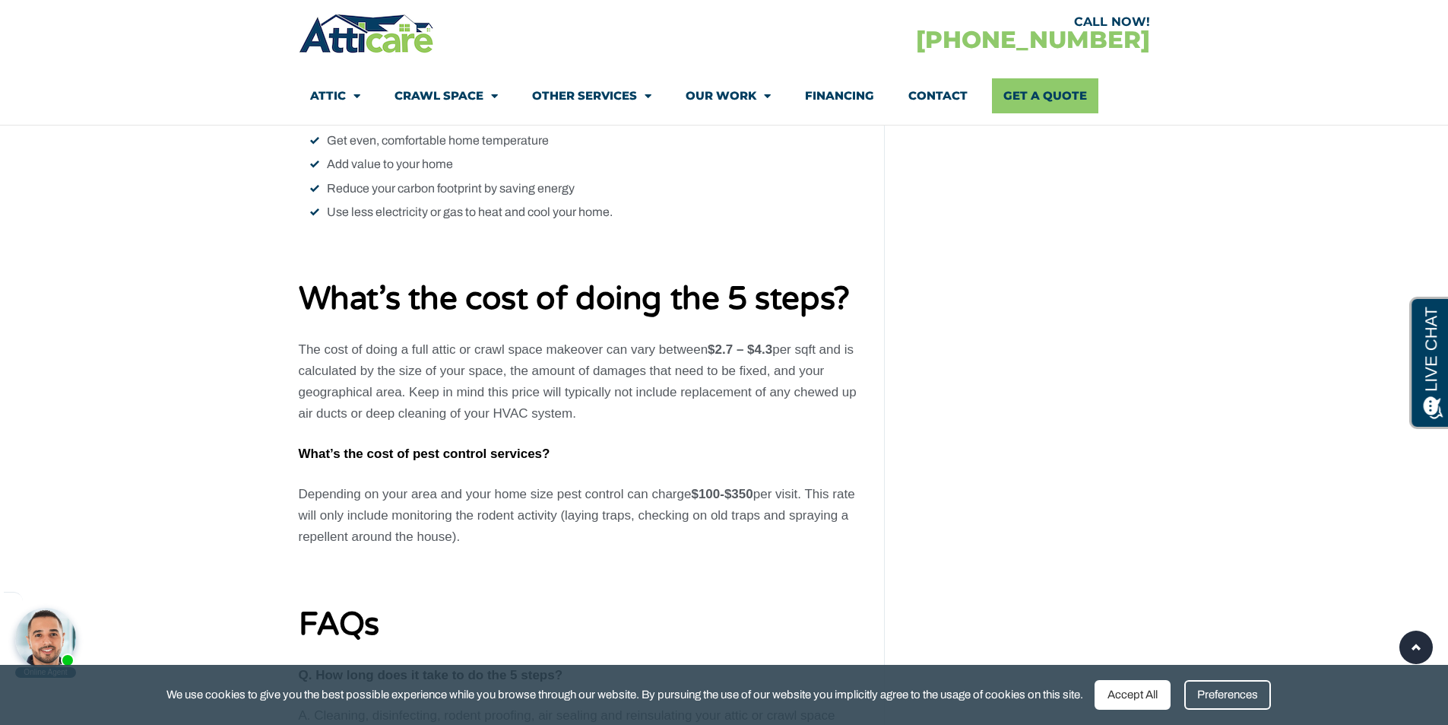
drag, startPoint x: 718, startPoint y: 327, endPoint x: 583, endPoint y: 395, distance: 150.6
click at [583, 395] on p "The cost of doing a full attic or crawl space makeover can vary between $2.7 – …" at bounding box center [580, 381] width 563 height 85
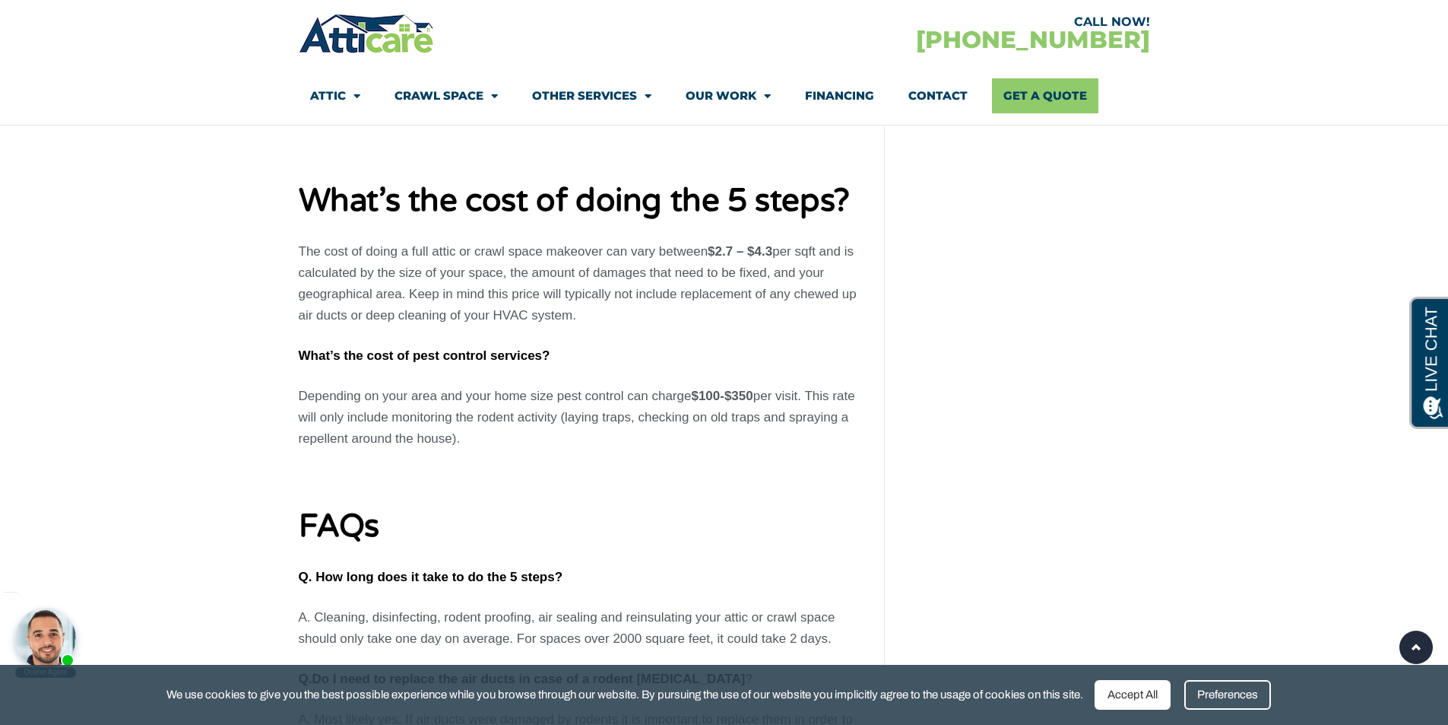
scroll to position [6082, 0]
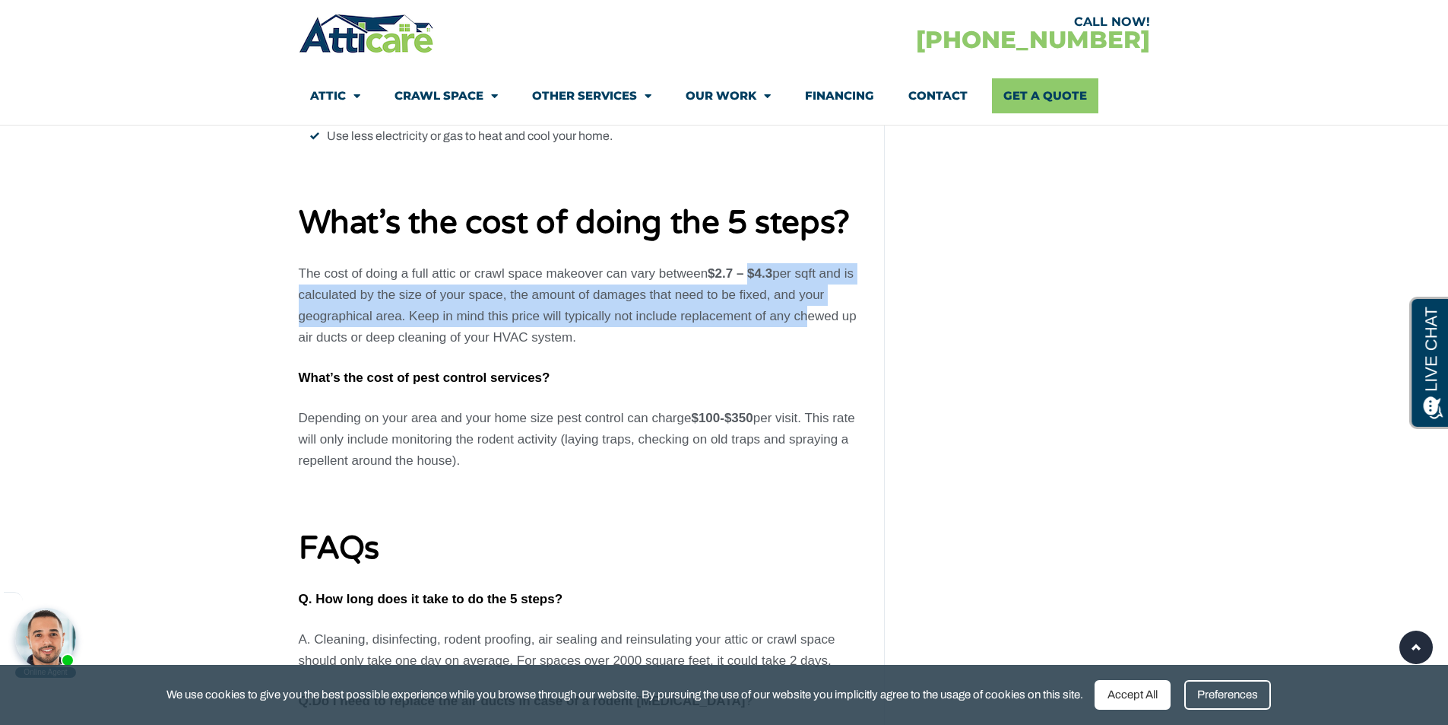
drag, startPoint x: 752, startPoint y: 250, endPoint x: 798, endPoint y: 289, distance: 60.4
click at [798, 289] on p "The cost of doing a full attic or crawl space makeover can vary between $2.7 – …" at bounding box center [580, 305] width 563 height 85
drag, startPoint x: 562, startPoint y: 382, endPoint x: 815, endPoint y: 449, distance: 261.9
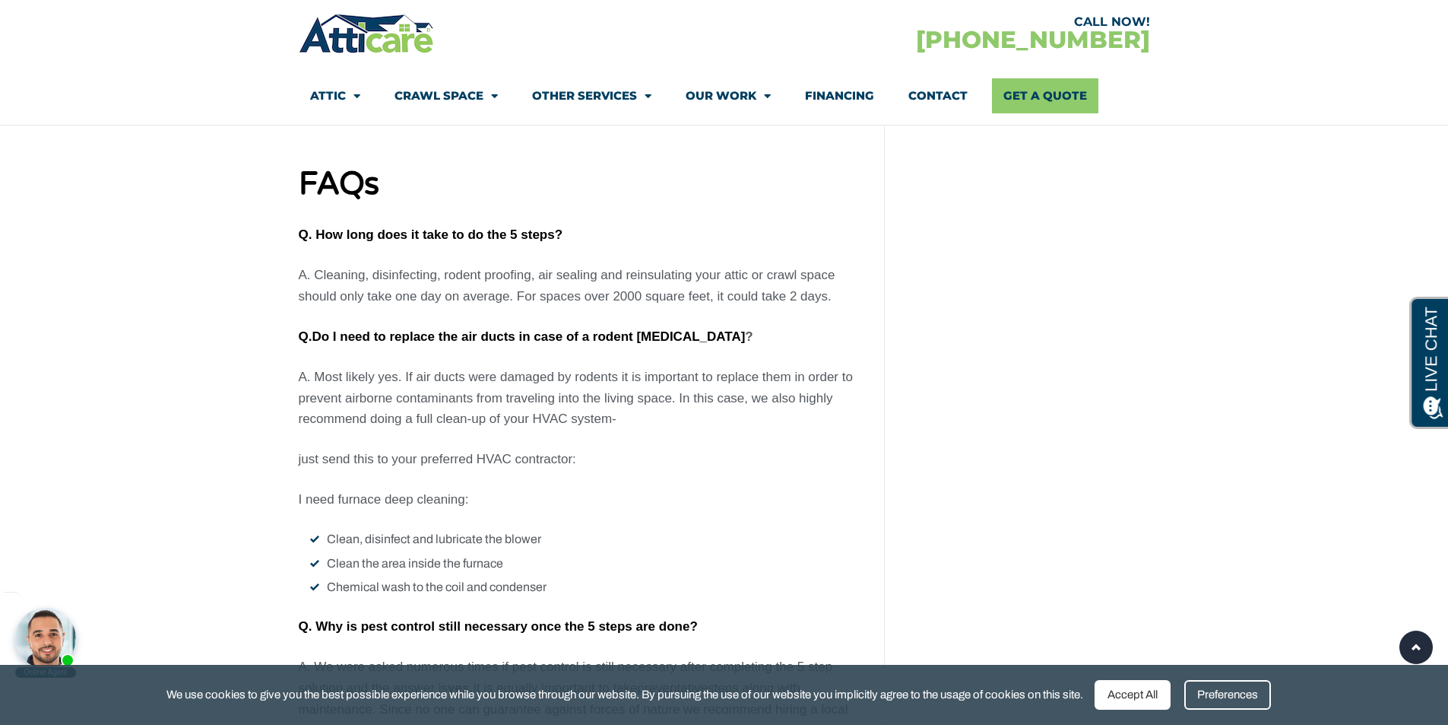
scroll to position [6462, 0]
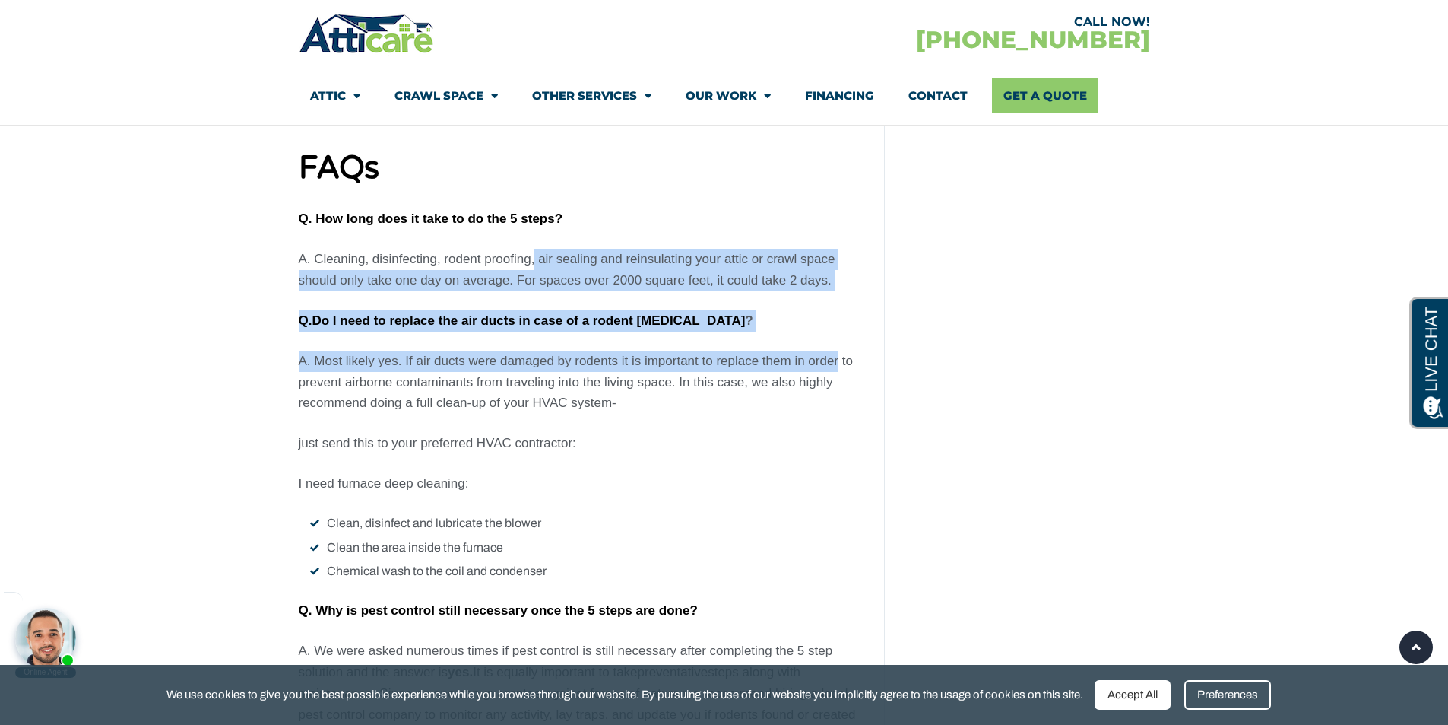
drag, startPoint x: 534, startPoint y: 247, endPoint x: 838, endPoint y: 338, distance: 316.8
click at [838, 354] on span "A. Most likely yes. If air ducts were damaged by rodents it is important to rep…" at bounding box center [576, 382] width 554 height 57
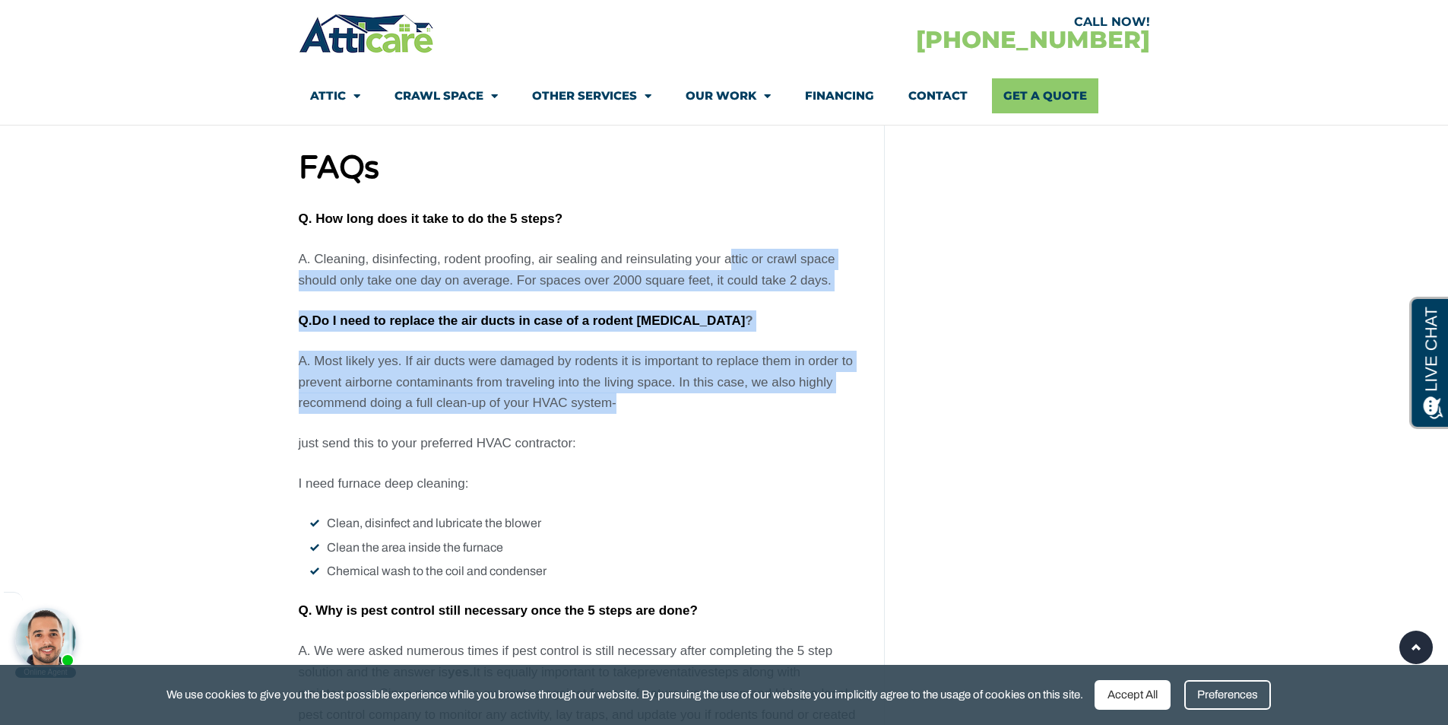
drag, startPoint x: 728, startPoint y: 239, endPoint x: 823, endPoint y: 382, distance: 171.9
click at [823, 382] on p "A. Most likely yes. If air ducts were damaged by rodents it is important to rep…" at bounding box center [580, 382] width 563 height 64
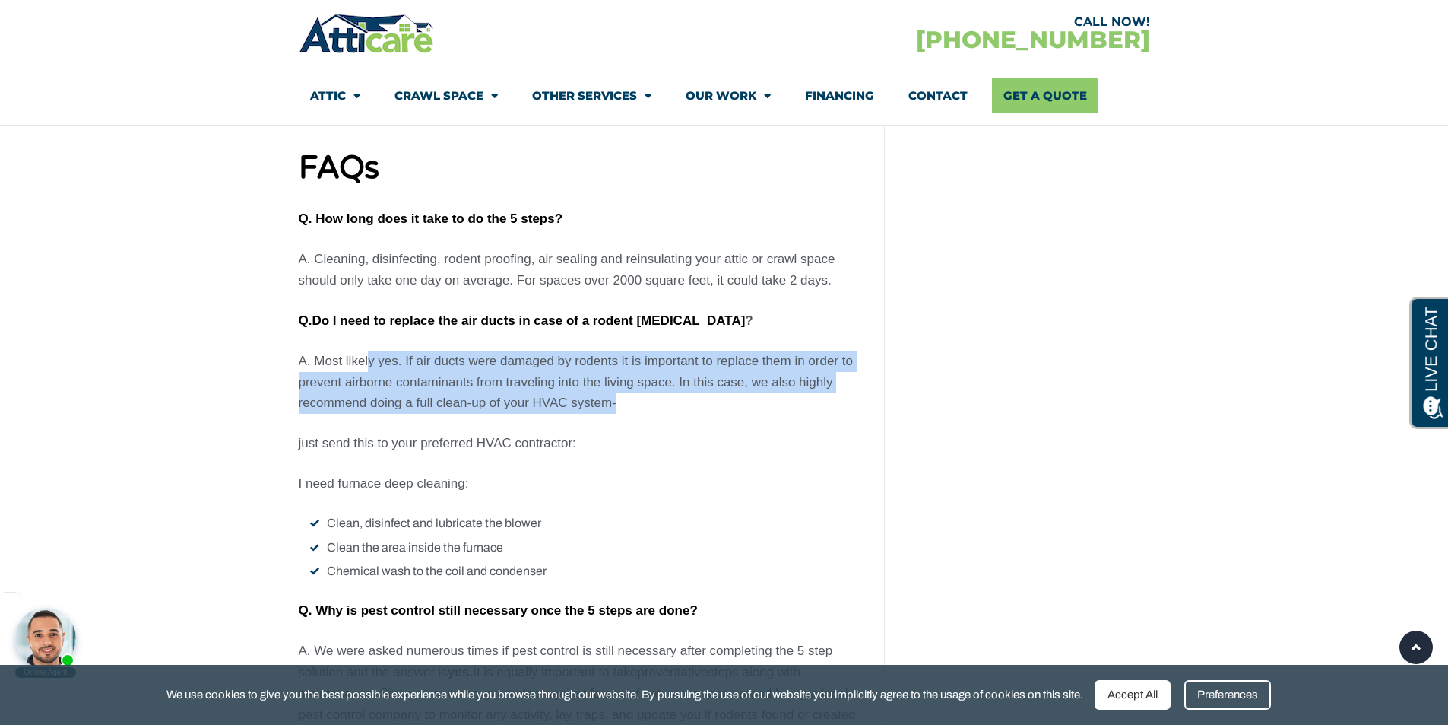
drag, startPoint x: 370, startPoint y: 344, endPoint x: 677, endPoint y: 390, distance: 310.6
click at [677, 390] on p "A. Most likely yes. If air ducts were damaged by rodents it is important to rep…" at bounding box center [580, 382] width 563 height 64
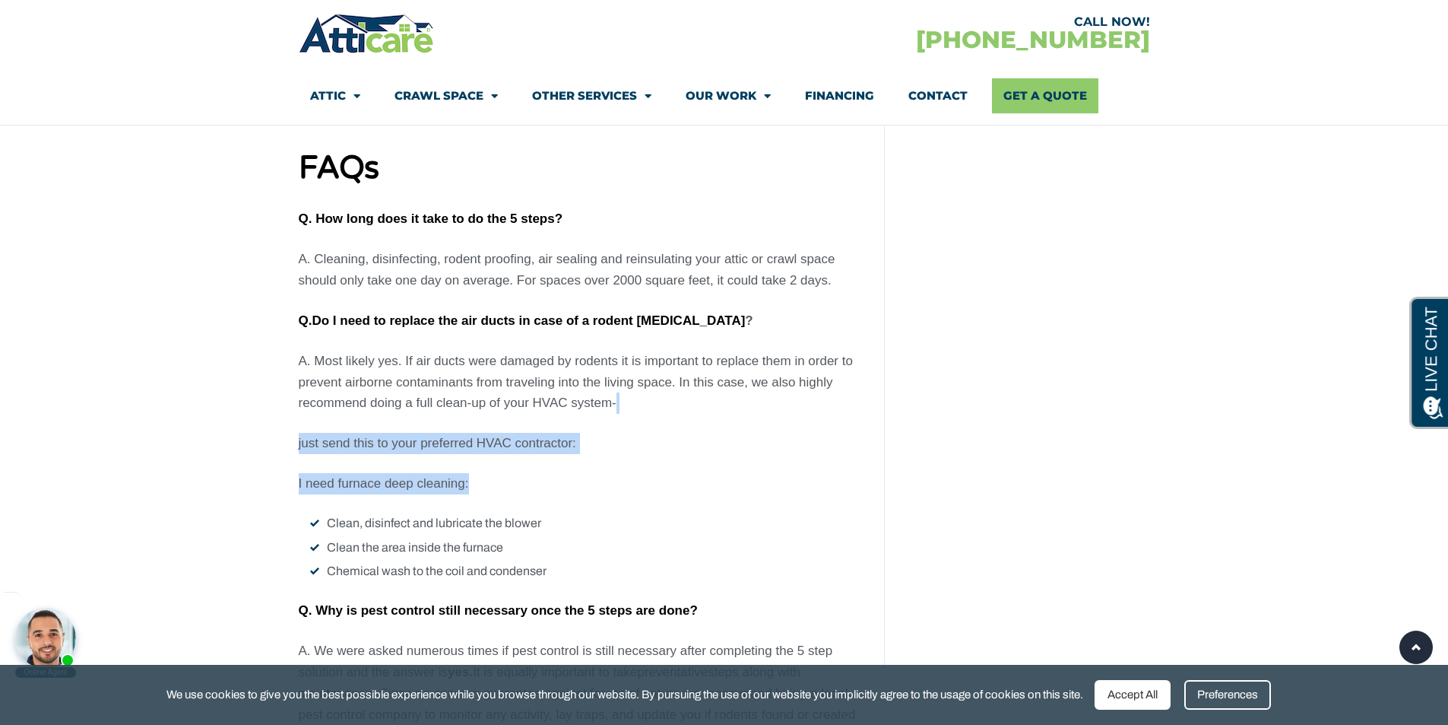
drag, startPoint x: 677, startPoint y: 390, endPoint x: 604, endPoint y: 455, distance: 98.0
click at [604, 473] on p "I need furnace deep cleaning:" at bounding box center [580, 483] width 563 height 21
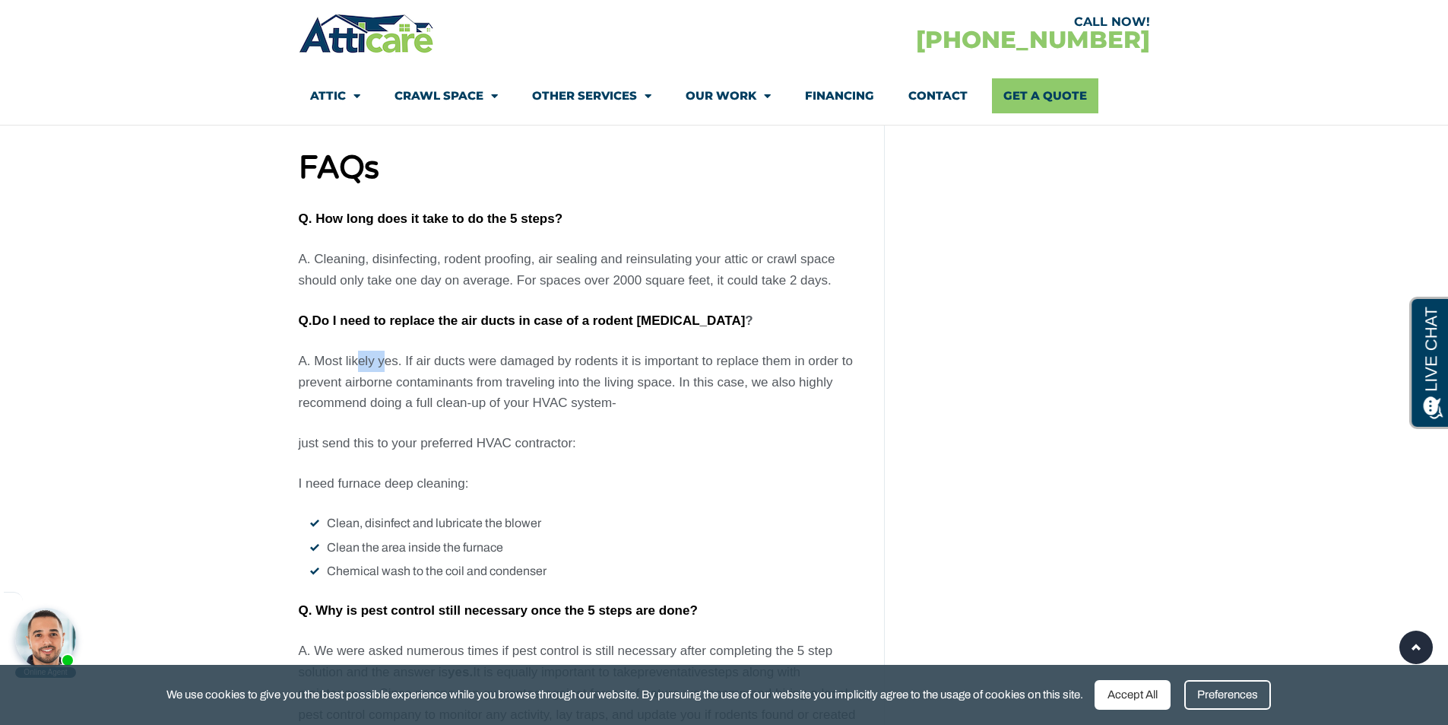
drag, startPoint x: 359, startPoint y: 329, endPoint x: 383, endPoint y: 329, distance: 24.3
click at [383, 350] on p "A. Most likely yes. If air ducts were damaged by rodents it is important to rep…" at bounding box center [580, 382] width 563 height 64
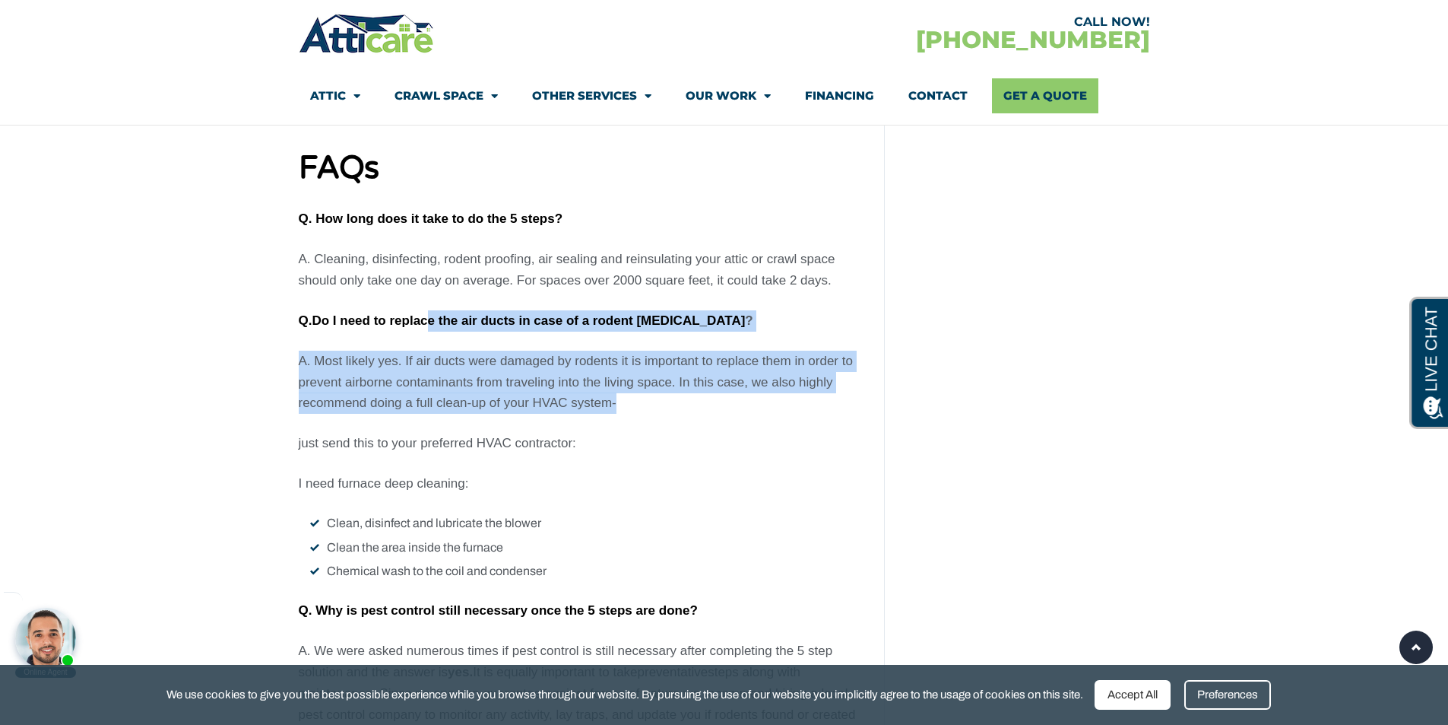
drag, startPoint x: 431, startPoint y: 291, endPoint x: 659, endPoint y: 386, distance: 247.1
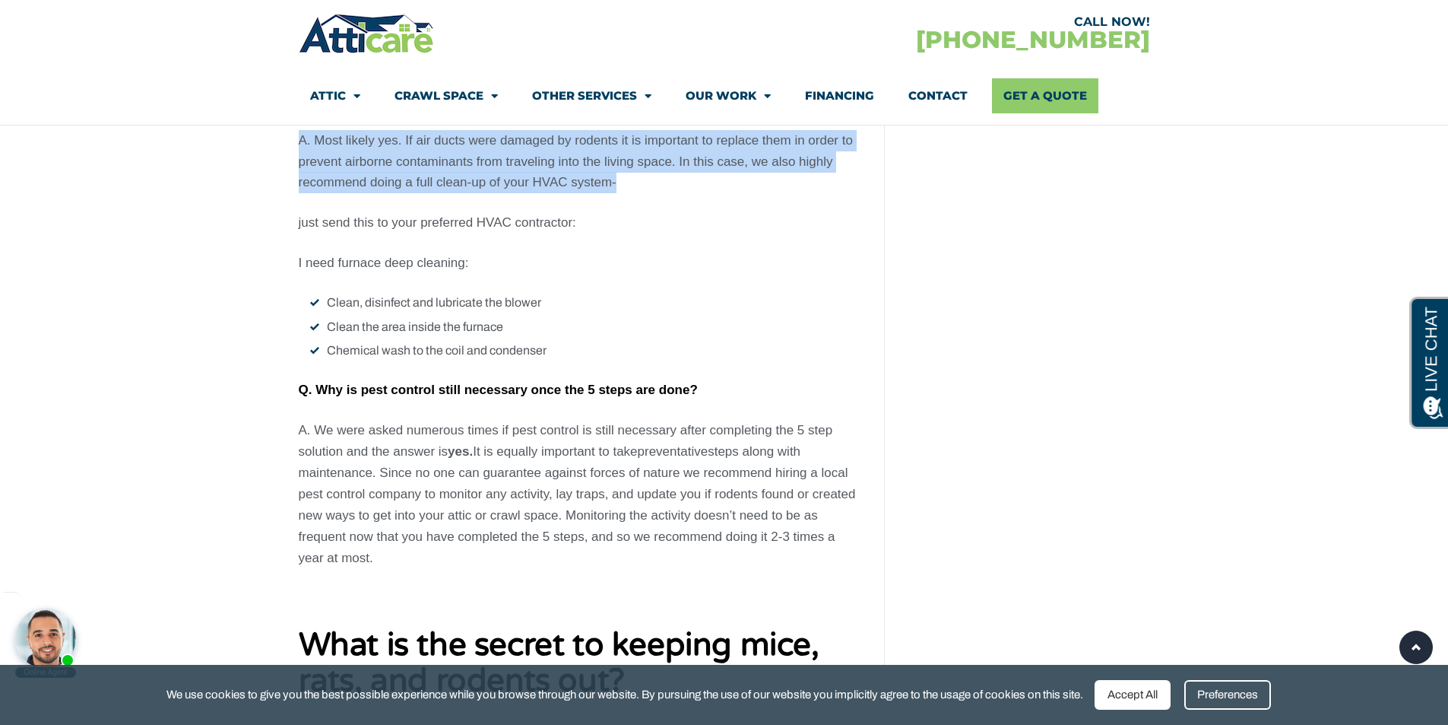
scroll to position [6690, 0]
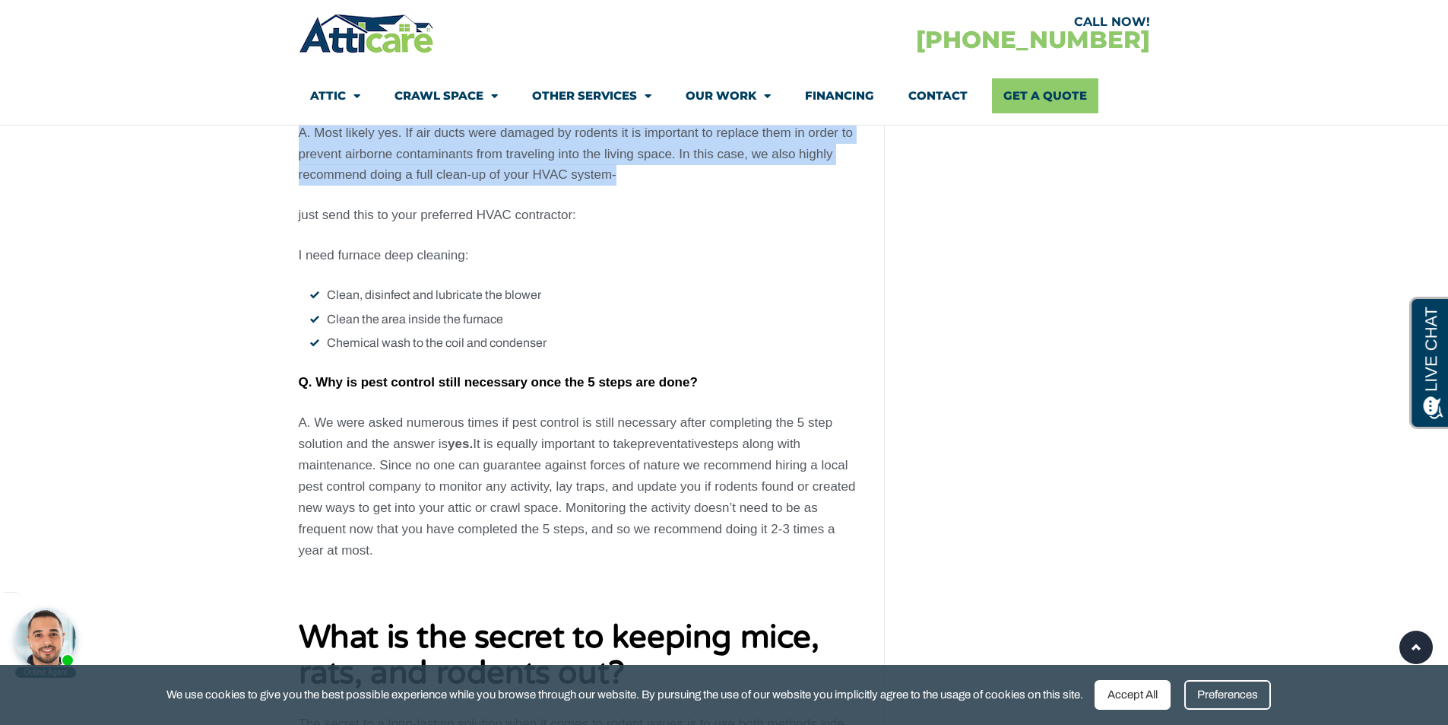
drag, startPoint x: 335, startPoint y: 423, endPoint x: 782, endPoint y: 533, distance: 459.5
click at [782, 533] on p "A. We were asked numerous times if pest control is still necessary after comple…" at bounding box center [580, 486] width 563 height 148
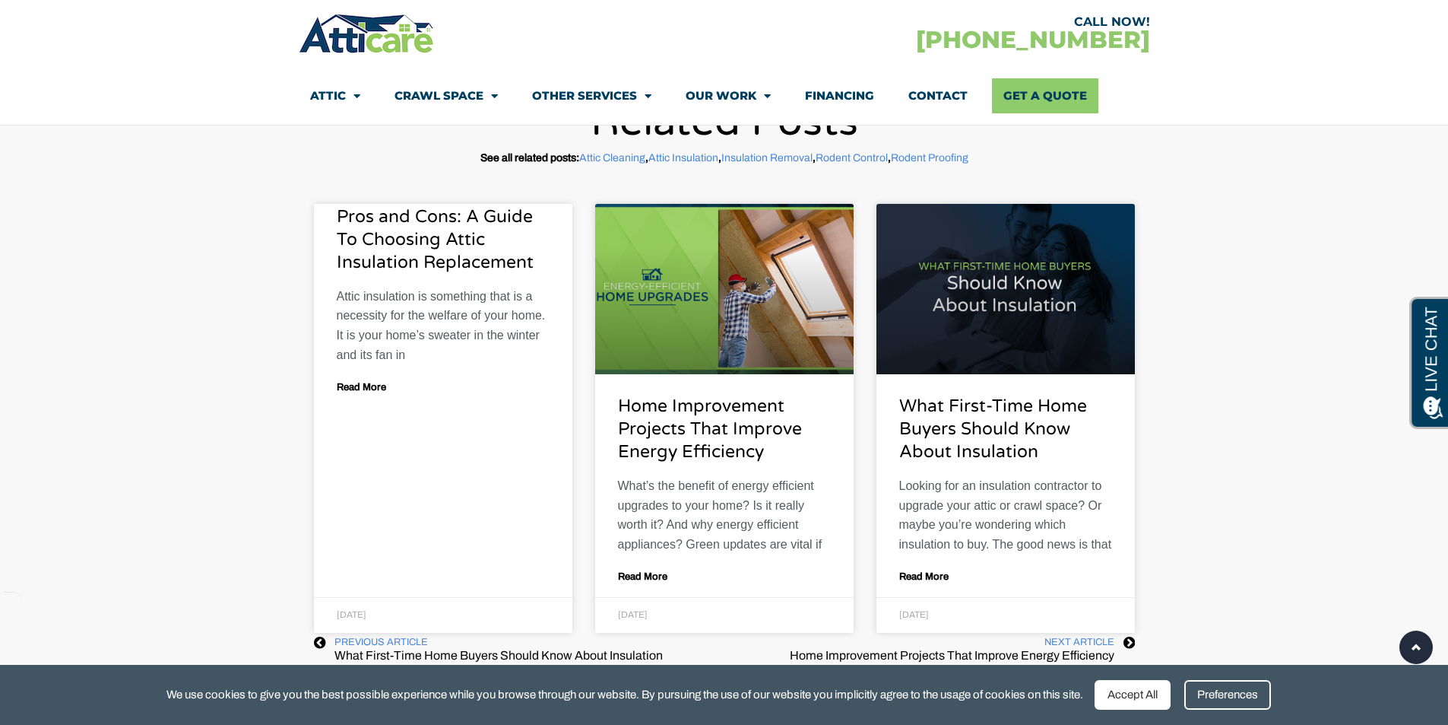
scroll to position [0, 0]
